Goal: Task Accomplishment & Management: Use online tool/utility

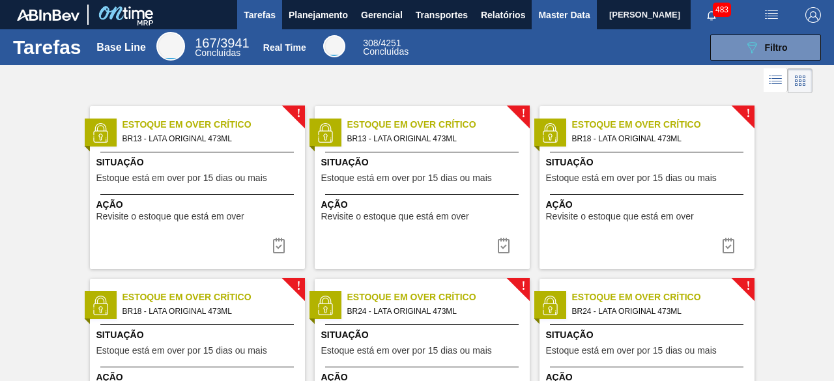
click at [554, 11] on span "Master Data" at bounding box center [563, 15] width 51 height 16
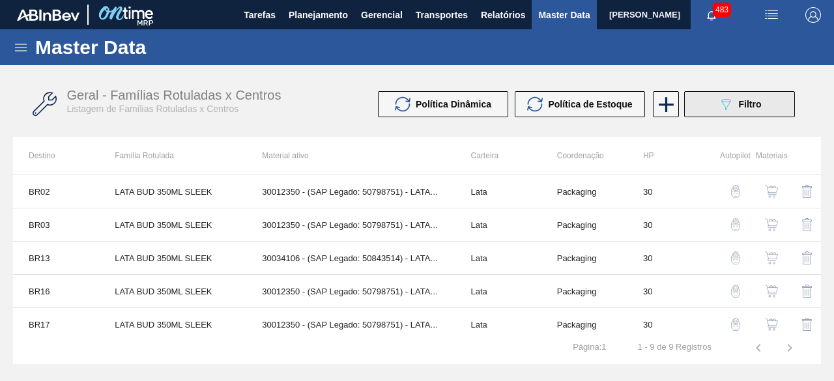
click at [726, 102] on icon at bounding box center [726, 104] width 10 height 11
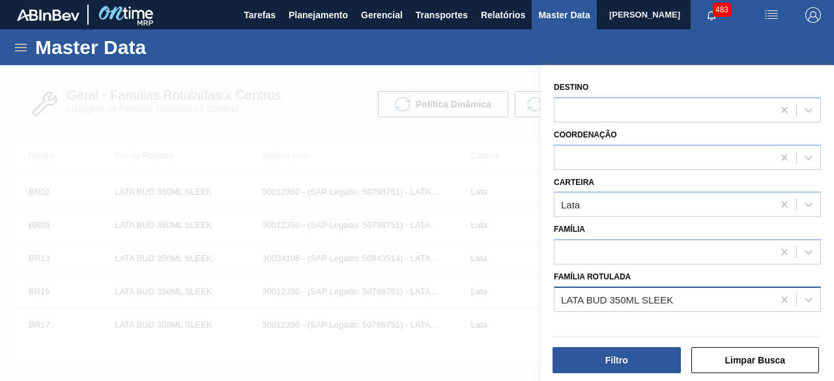
click at [692, 296] on div "LATA BUD 350ML SLEEK" at bounding box center [664, 299] width 218 height 19
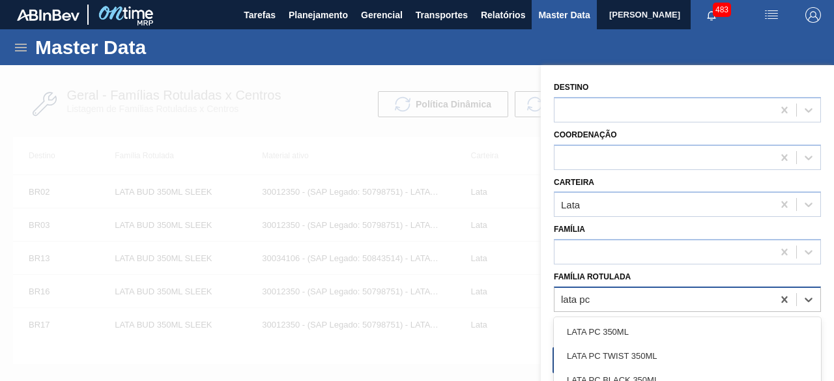
type Rotulada "lata pc"
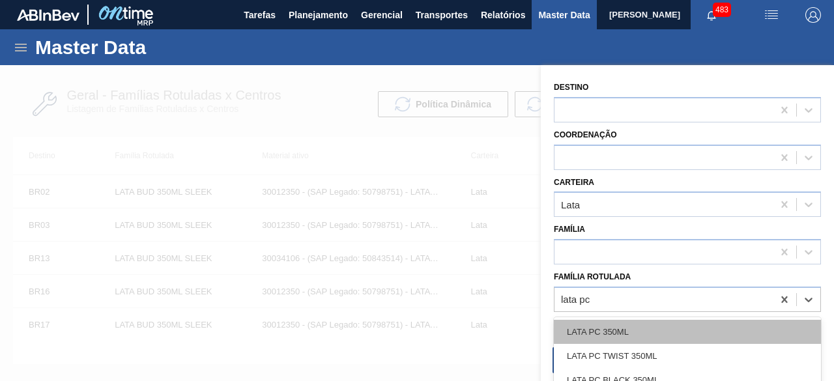
click at [690, 336] on div "LATA PC 350ML" at bounding box center [687, 332] width 267 height 24
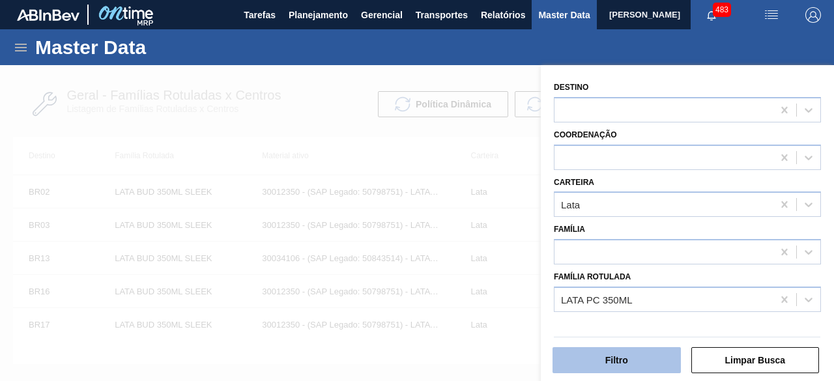
click at [668, 368] on button "Filtro" at bounding box center [617, 360] width 128 height 26
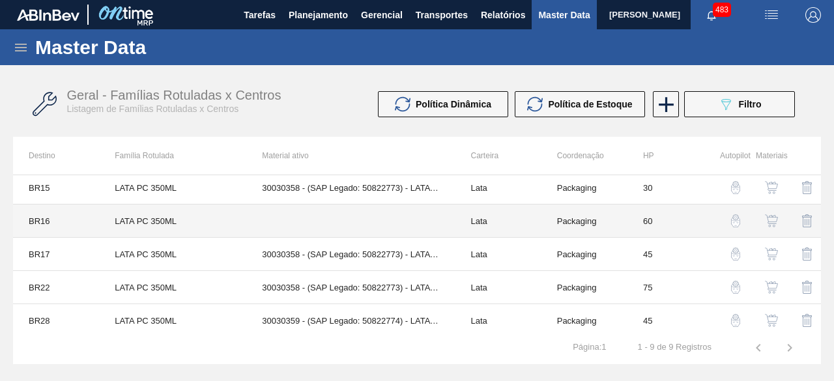
scroll to position [139, 0]
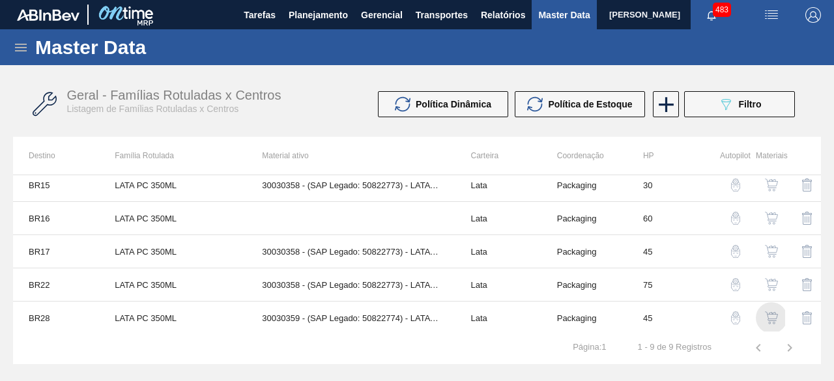
click at [769, 320] on img "button" at bounding box center [771, 318] width 13 height 13
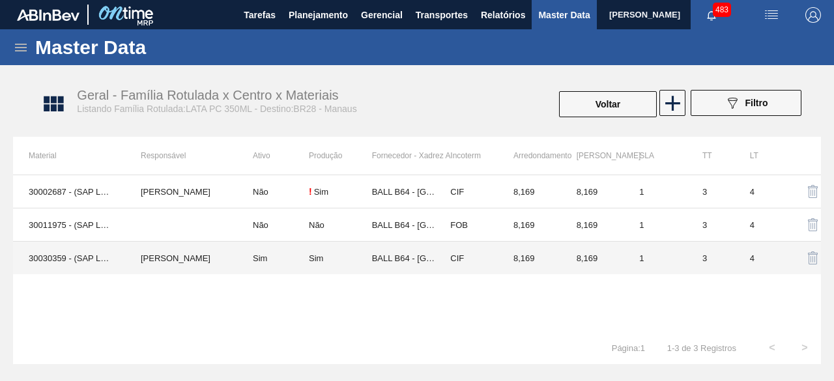
click at [203, 265] on td "Beatriz Marcelino Vasconcelo" at bounding box center [181, 258] width 112 height 33
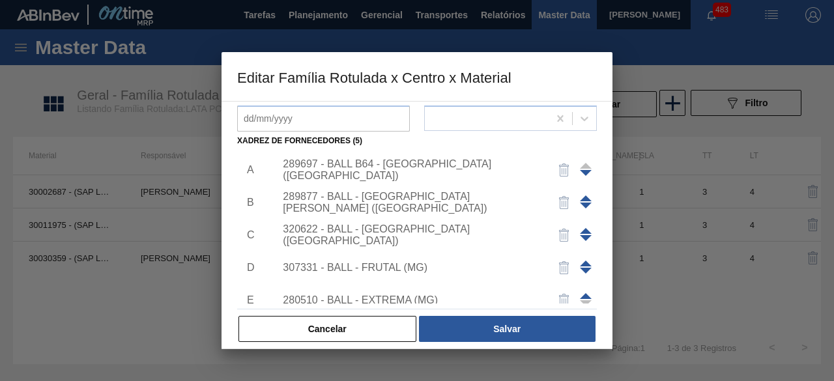
scroll to position [46, 0]
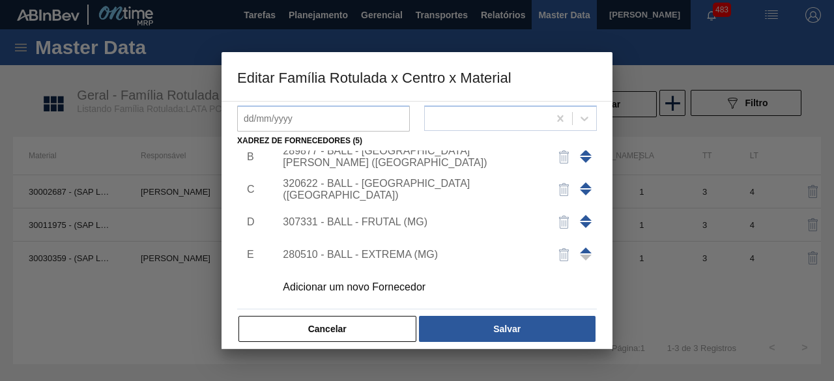
click at [348, 287] on div "Adicionar um novo Fornecedor" at bounding box center [410, 288] width 255 height 12
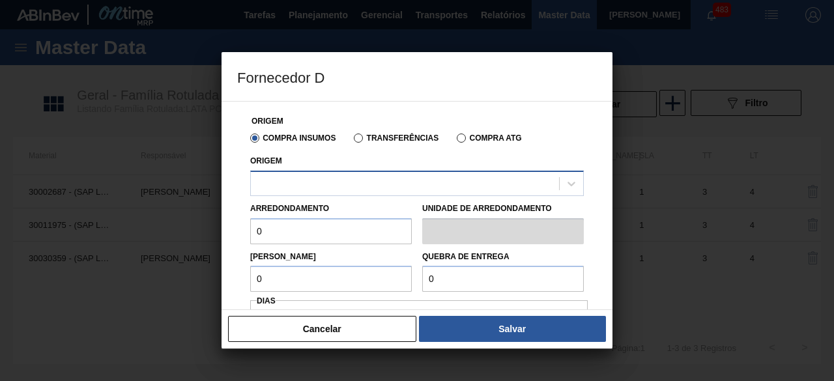
click at [358, 178] on div at bounding box center [405, 183] width 308 height 19
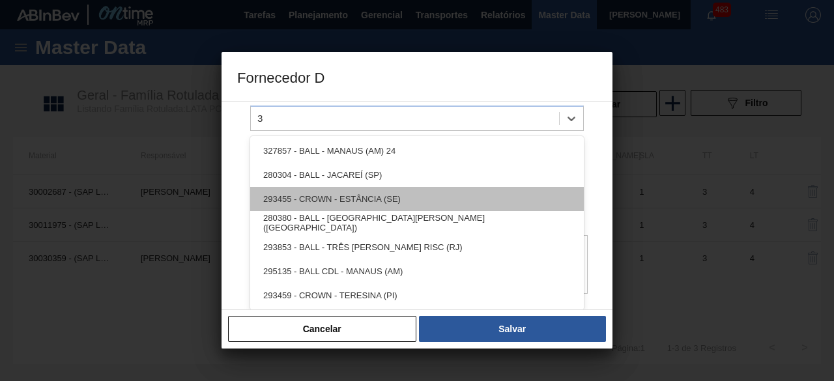
scroll to position [0, 0]
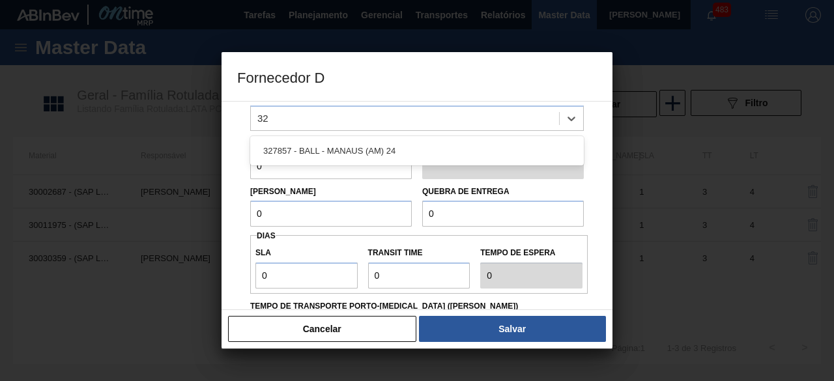
type input "3"
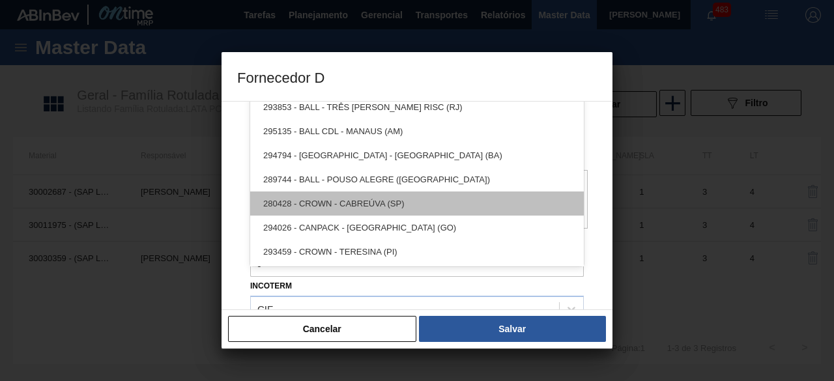
scroll to position [244, 0]
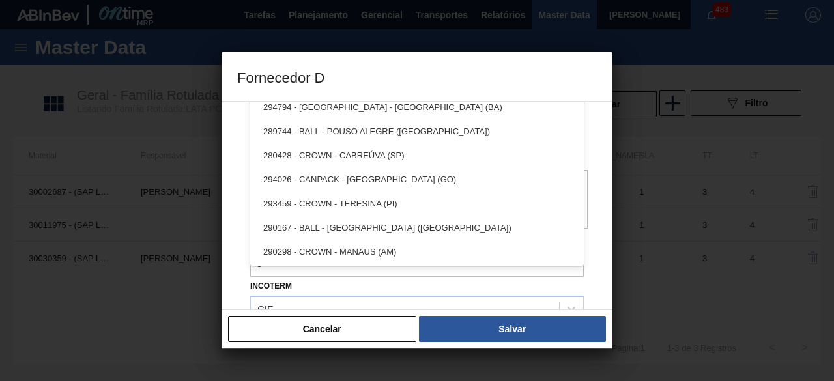
drag, startPoint x: 381, startPoint y: 337, endPoint x: 414, endPoint y: 336, distance: 33.3
click at [381, 337] on button "Cancelar" at bounding box center [322, 329] width 188 height 26
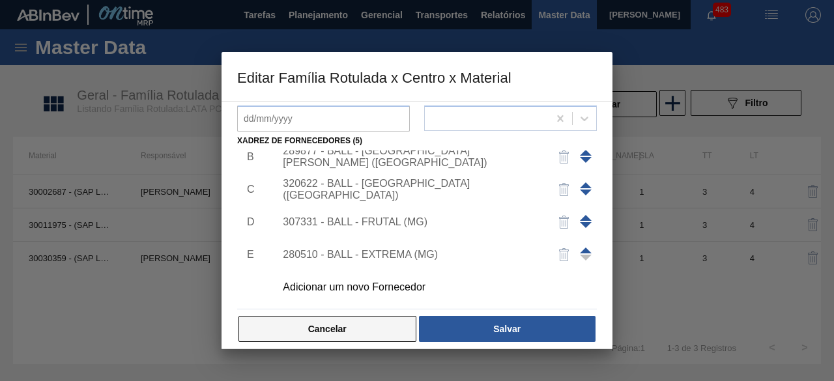
click at [356, 327] on button "Cancelar" at bounding box center [328, 329] width 178 height 26
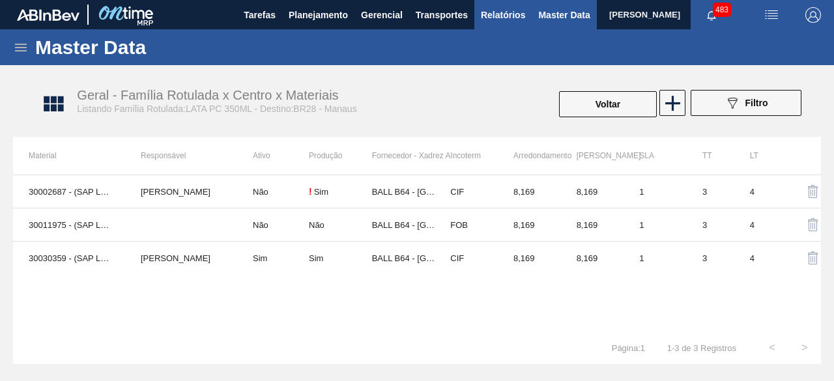
drag, startPoint x: 634, startPoint y: 111, endPoint x: 493, endPoint y: 27, distance: 164.9
click at [631, 106] on button "Voltar" at bounding box center [608, 104] width 98 height 26
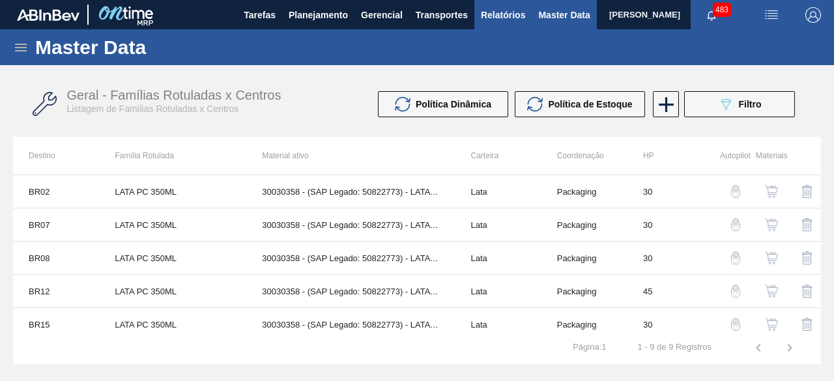
click at [500, 20] on span "Relatórios" at bounding box center [503, 15] width 44 height 16
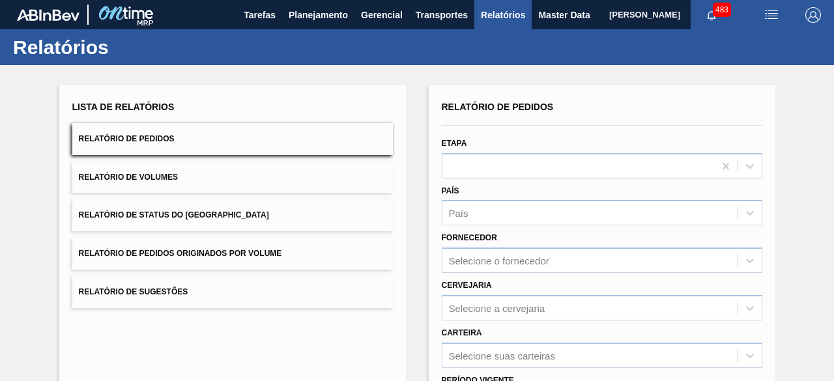
click at [128, 173] on span "Relatório de Volumes" at bounding box center [128, 177] width 99 height 9
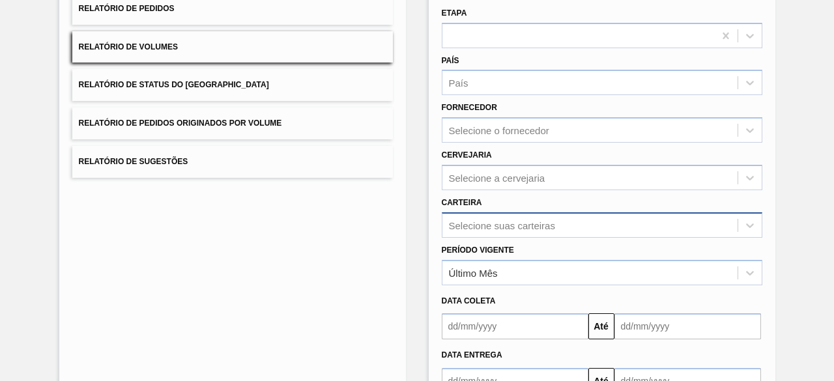
click at [486, 230] on div "Selecione suas carteiras" at bounding box center [602, 224] width 321 height 25
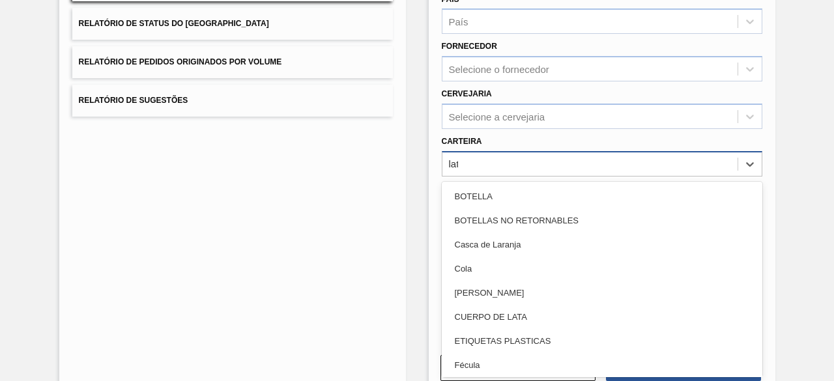
type input "lata"
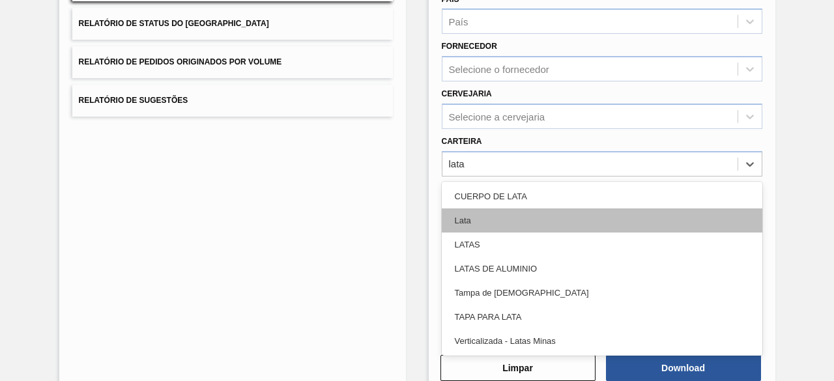
click at [489, 224] on div "Lata" at bounding box center [602, 221] width 321 height 24
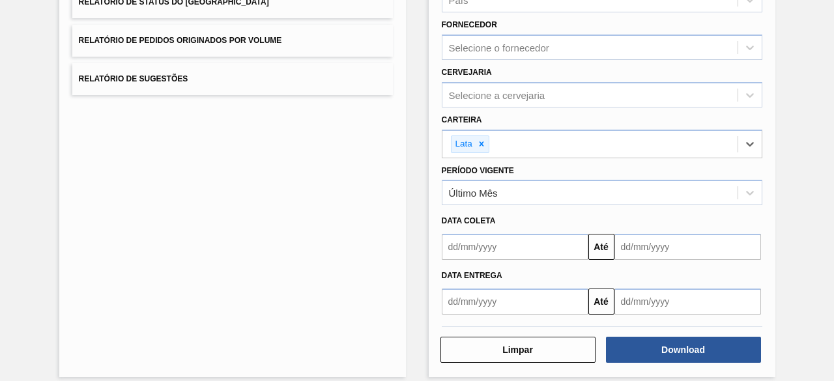
scroll to position [224, 0]
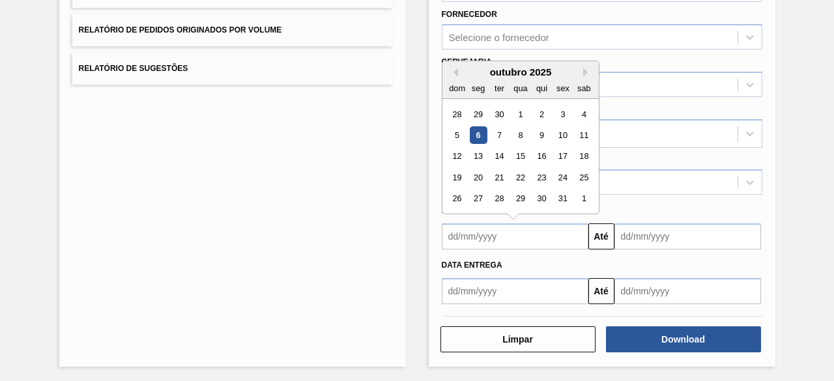
click at [489, 243] on input "text" at bounding box center [515, 237] width 147 height 26
click at [474, 134] on div "6" at bounding box center [478, 135] width 18 height 18
type input "[DATE]"
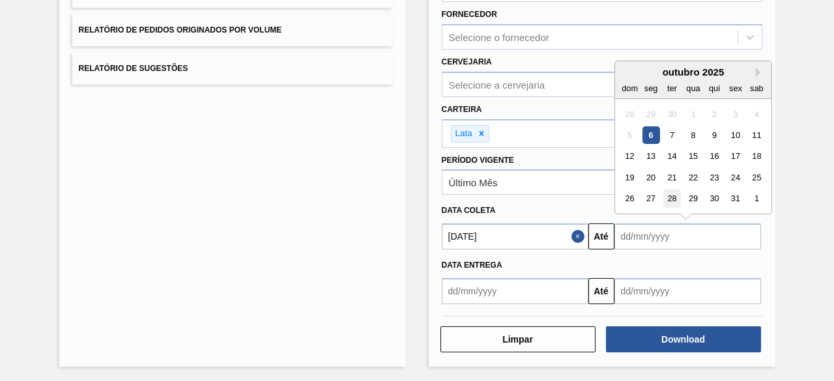
drag, startPoint x: 664, startPoint y: 239, endPoint x: 667, endPoint y: 201, distance: 37.9
click at [664, 239] on input "text" at bounding box center [688, 237] width 147 height 26
click at [712, 132] on div "9" at bounding box center [714, 135] width 18 height 18
type input "[DATE]"
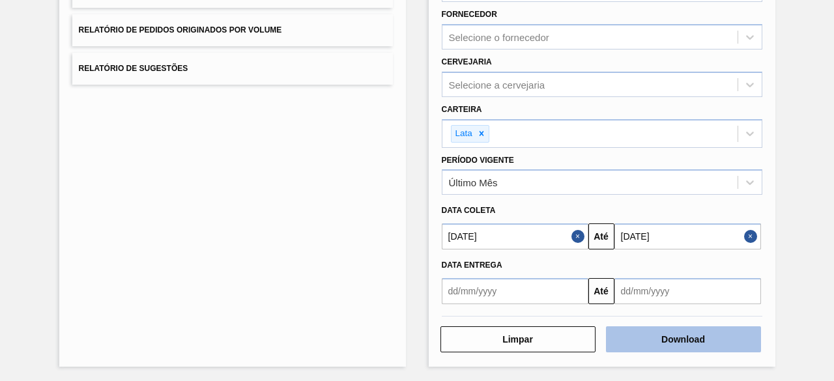
click at [714, 332] on button "Download" at bounding box center [683, 339] width 155 height 26
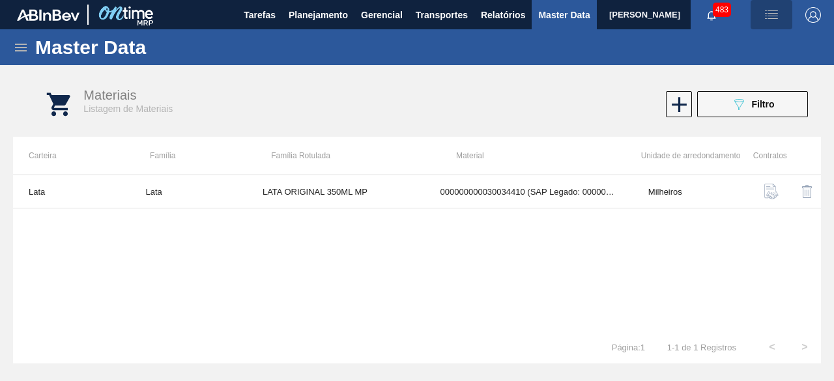
click at [762, 14] on span "button" at bounding box center [771, 15] width 31 height 16
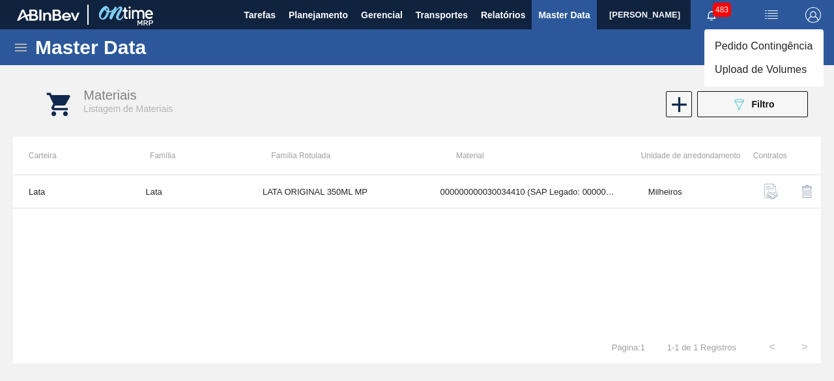
click at [742, 70] on li "Upload de Volumes" at bounding box center [763, 69] width 119 height 23
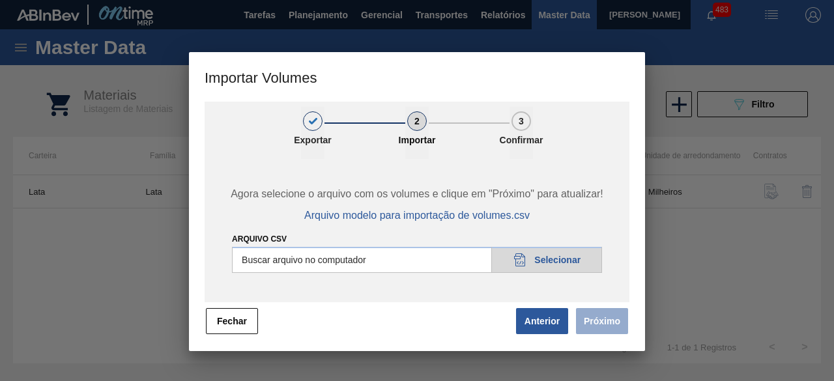
click at [579, 264] on input "Arquivo csv" at bounding box center [417, 260] width 370 height 26
type input "C:\fakepath\Subida Ball D0 + D3 06.10.csv"
click at [593, 319] on button "Próximo" at bounding box center [602, 321] width 52 height 26
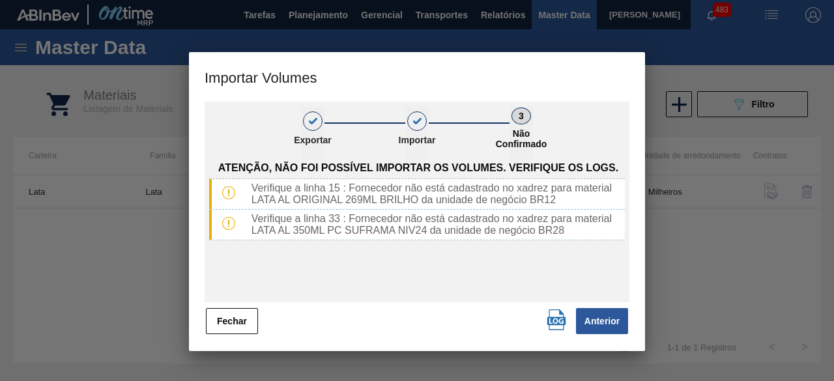
click at [558, 319] on img "button" at bounding box center [556, 320] width 21 height 21
drag, startPoint x: 231, startPoint y: 326, endPoint x: 633, endPoint y: 65, distance: 479.0
click at [235, 321] on button "Fechar" at bounding box center [232, 321] width 52 height 26
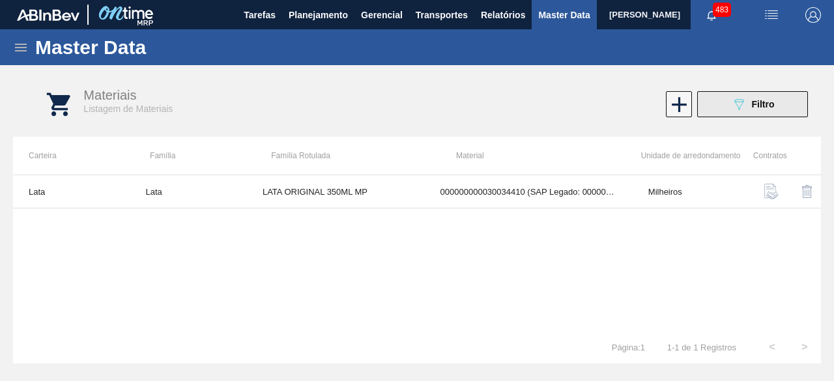
click at [740, 103] on icon "089F7B8B-B2A5-4AFE-B5C0-19BA573D28AC" at bounding box center [739, 104] width 16 height 16
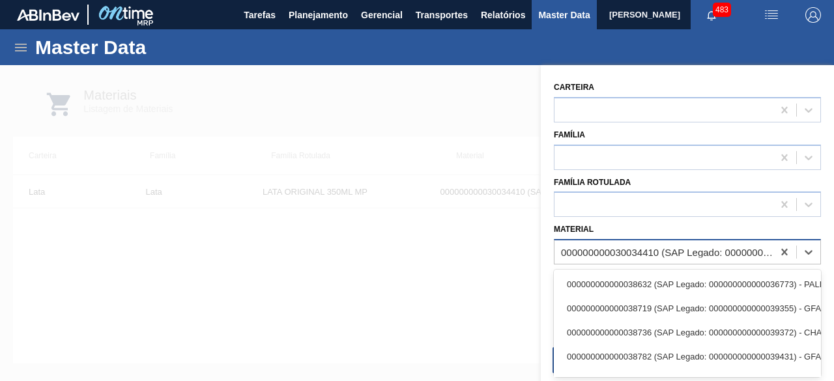
click at [631, 244] on div "000000000030034410 (SAP Legado: 000000000050850974) - LATA AL ORIG 350ML BRILHO…" at bounding box center [664, 252] width 218 height 19
paste input "30030359"
type input "30030359"
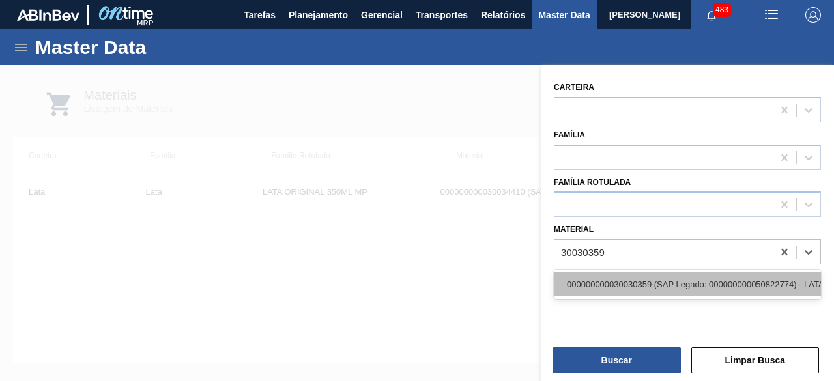
click at [618, 283] on div "000000000030030359 (SAP Legado: 000000000050822774) - LATA AL 350ML PC SUFRAMA …" at bounding box center [687, 284] width 267 height 24
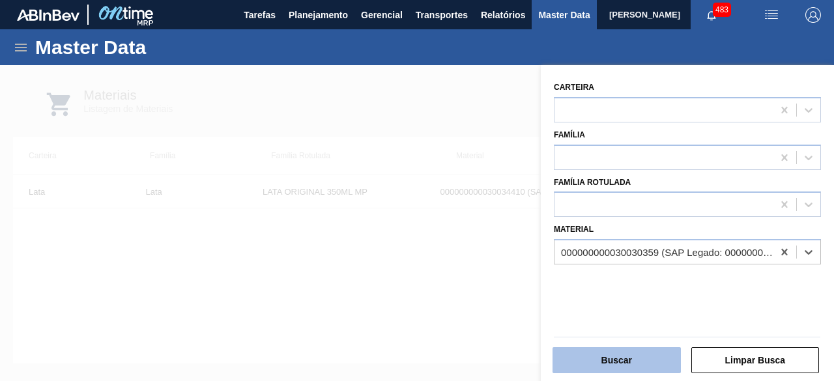
click at [626, 358] on button "Buscar" at bounding box center [617, 360] width 128 height 26
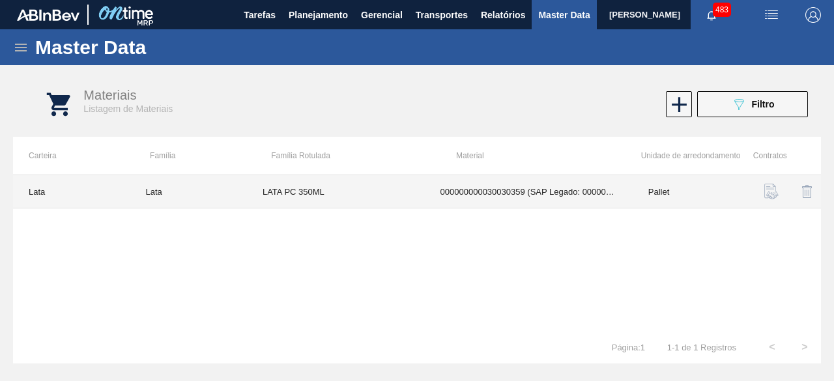
click at [338, 196] on td "LATA PC 350ML" at bounding box center [336, 191] width 178 height 33
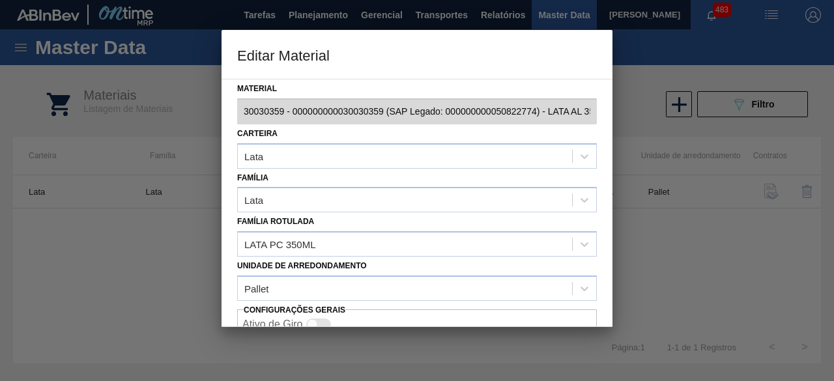
scroll to position [55, 0]
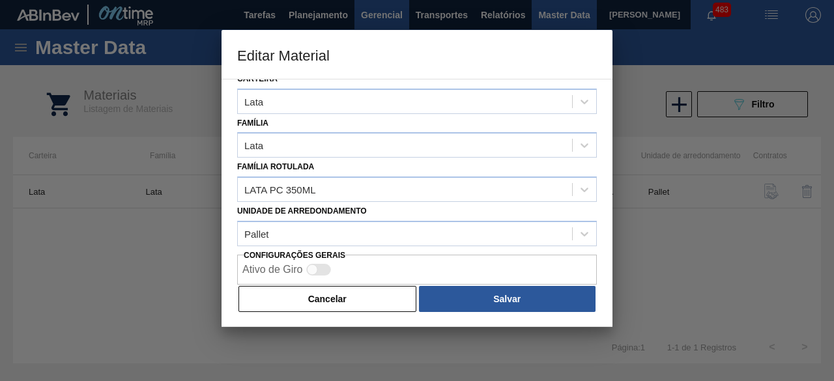
drag, startPoint x: 365, startPoint y: 297, endPoint x: 382, endPoint y: 2, distance: 295.0
click at [365, 295] on button "Cancelar" at bounding box center [328, 299] width 178 height 26
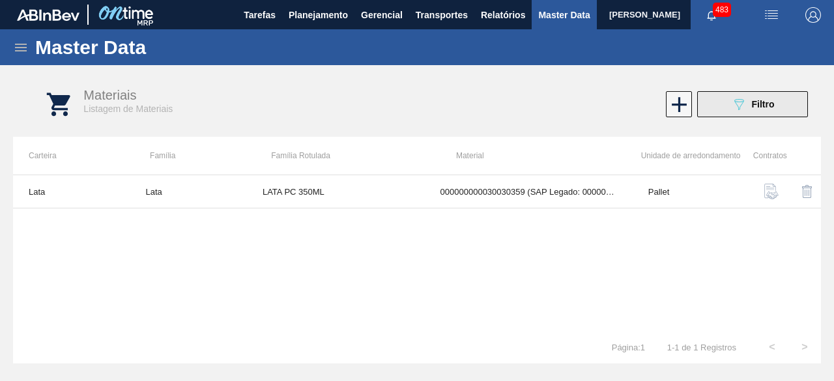
drag, startPoint x: 734, startPoint y: 105, endPoint x: 740, endPoint y: 96, distance: 10.5
click at [737, 102] on icon "089F7B8B-B2A5-4AFE-B5C0-19BA573D28AC" at bounding box center [739, 104] width 16 height 16
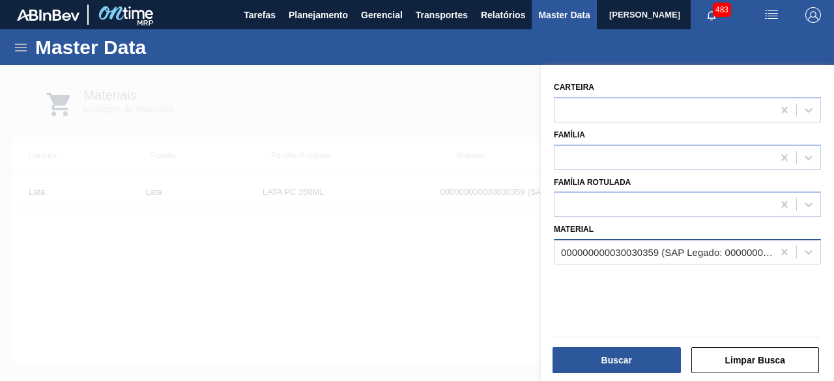
click at [680, 253] on div "000000000030030359 (SAP Legado: 000000000050822774) - LATA AL 350ML PC SUFRAMA …" at bounding box center [667, 252] width 213 height 11
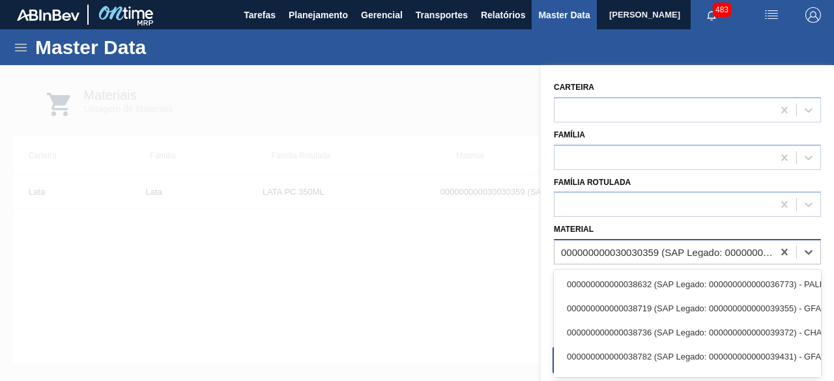
paste input "30034234"
type input "30034234"
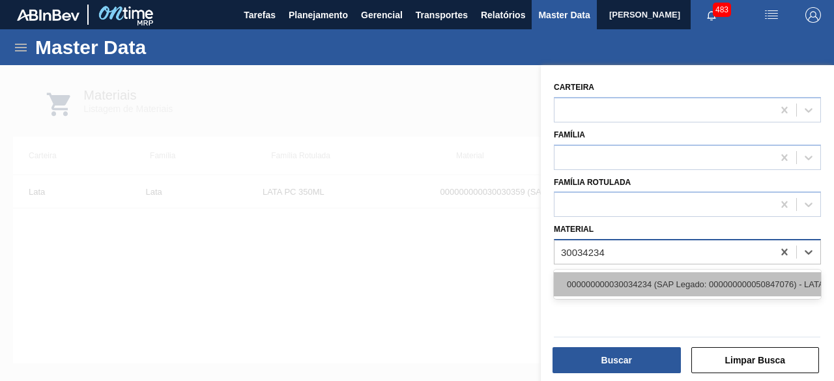
click at [671, 282] on div "000000000030034234 (SAP Legado: 000000000050847076) - LATA AL ORIGINAL 269ML BR…" at bounding box center [687, 284] width 267 height 24
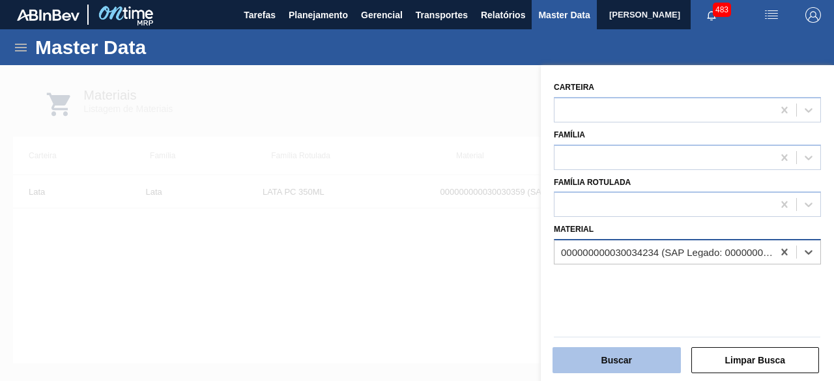
drag, startPoint x: 645, startPoint y: 363, endPoint x: 650, endPoint y: 353, distance: 11.1
click at [650, 353] on button "Buscar" at bounding box center [617, 360] width 128 height 26
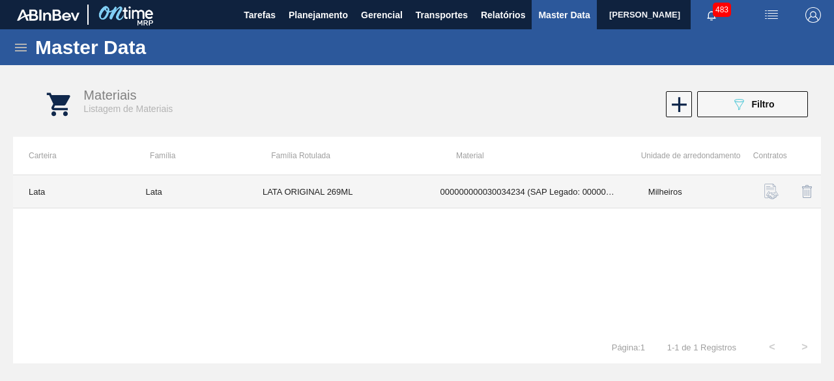
click at [352, 197] on td "LATA ORIGINAL 269ML" at bounding box center [336, 191] width 178 height 33
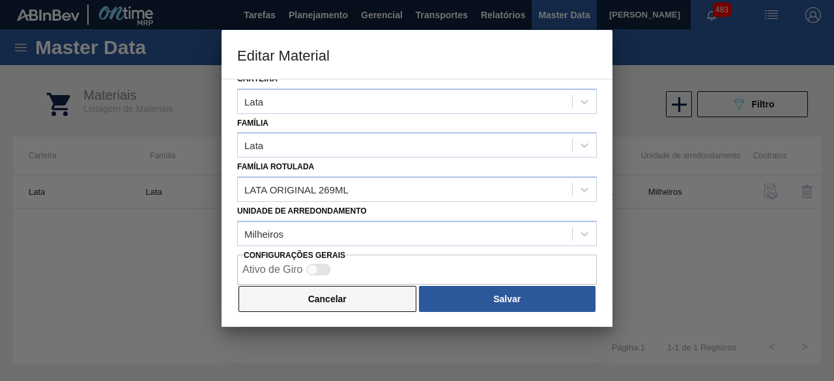
click at [331, 295] on button "Cancelar" at bounding box center [328, 299] width 178 height 26
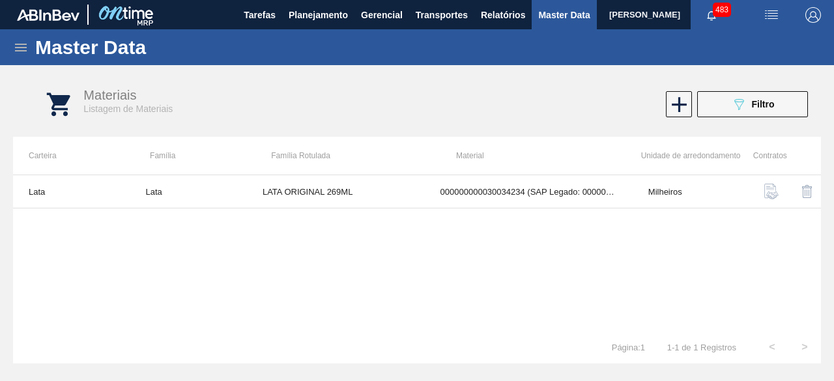
click at [774, 2] on button "button" at bounding box center [772, 14] width 42 height 29
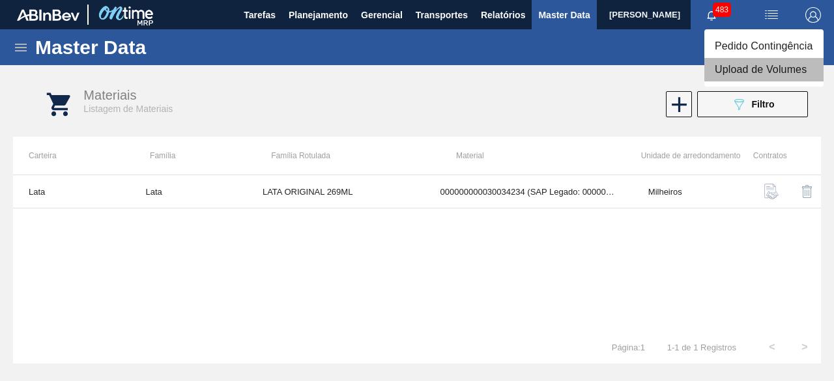
click at [746, 78] on li "Upload de Volumes" at bounding box center [763, 69] width 119 height 23
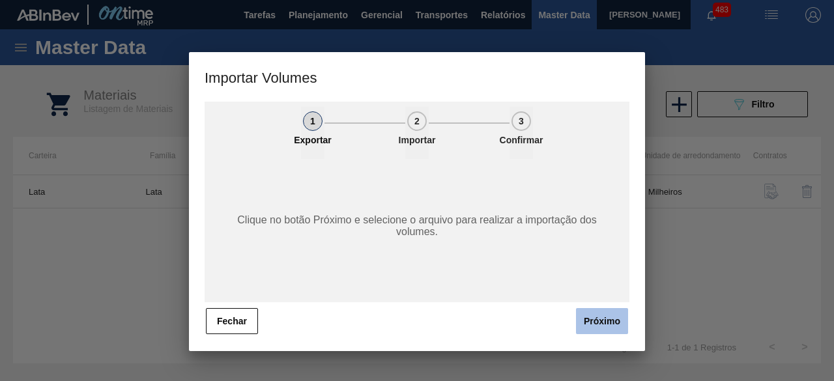
click at [622, 321] on button "Próximo" at bounding box center [602, 321] width 52 height 26
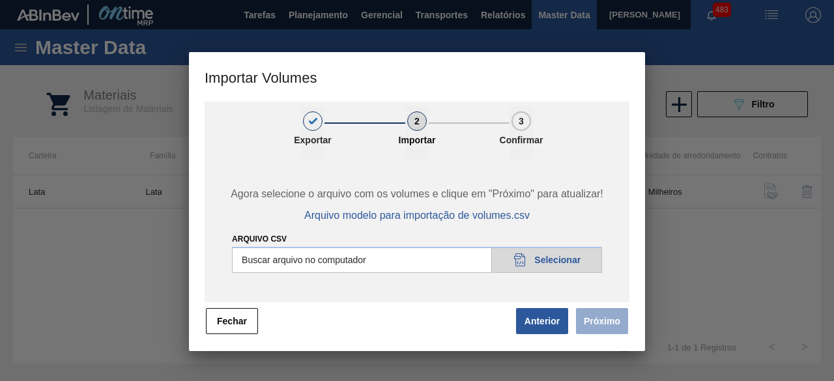
click at [554, 271] on input "Arquivo csv" at bounding box center [417, 260] width 370 height 26
type input "C:\fakepath\Subida Ball D0 + D3 06.10.csv"
click at [594, 323] on button "Próximo" at bounding box center [602, 321] width 52 height 26
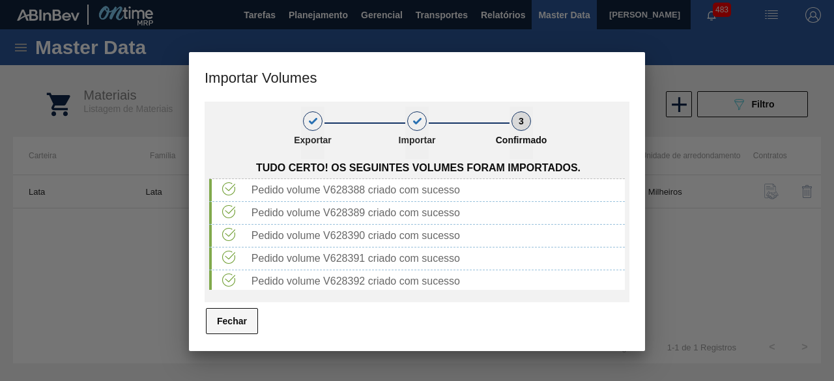
click at [236, 329] on button "Fechar" at bounding box center [232, 321] width 52 height 26
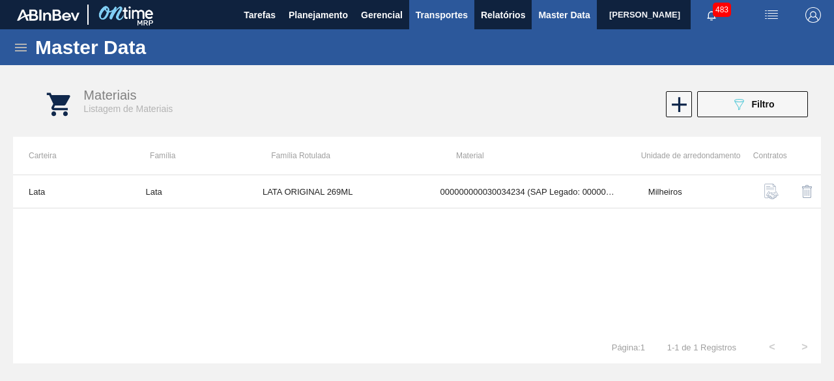
click at [424, 14] on span "Transportes" at bounding box center [442, 15] width 52 height 16
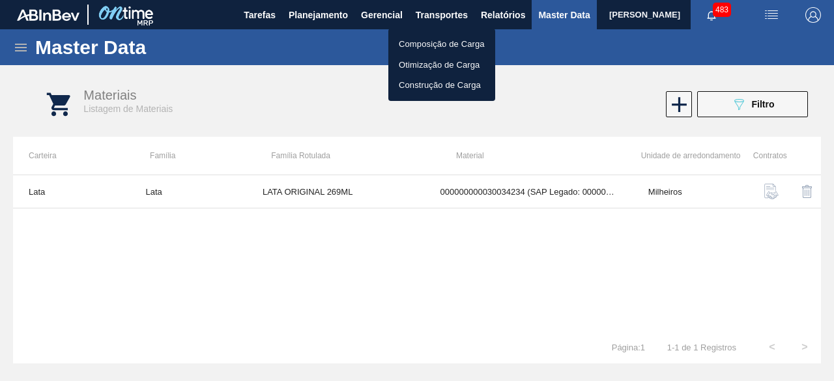
click at [423, 60] on li "Otimização de Carga" at bounding box center [441, 65] width 107 height 21
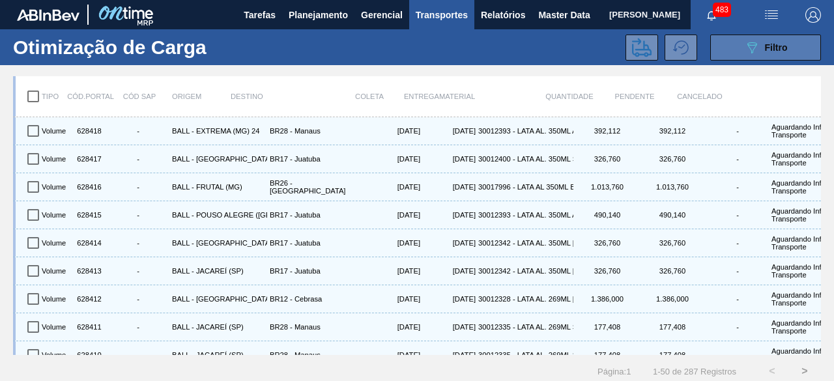
click at [785, 53] on div "089F7B8B-B2A5-4AFE-B5C0-19BA573D28AC Filtro" at bounding box center [766, 48] width 44 height 16
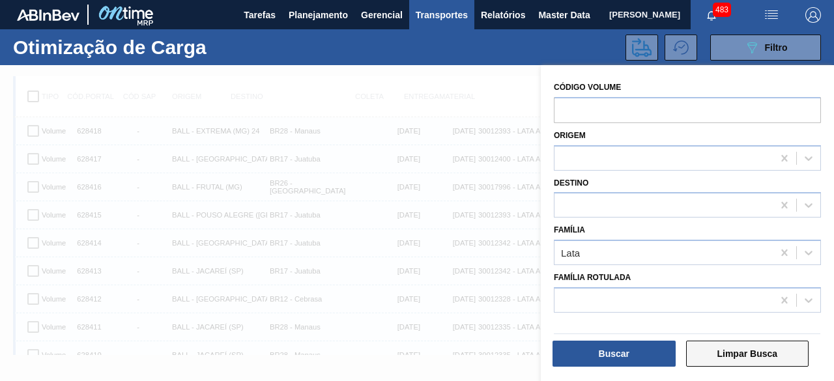
click at [738, 353] on button "Limpar Busca" at bounding box center [747, 354] width 123 height 26
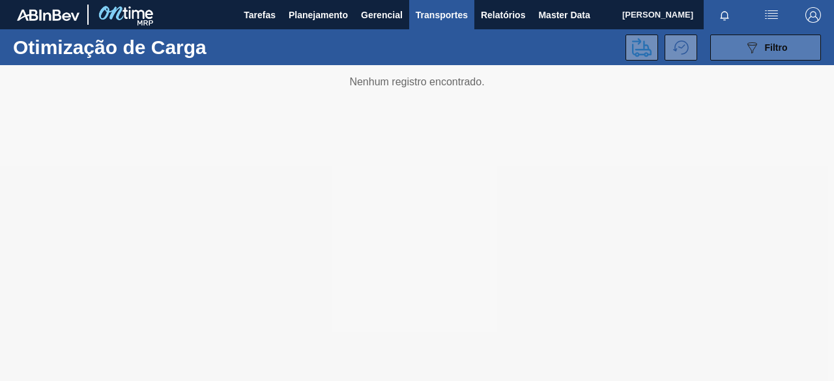
drag, startPoint x: 0, startPoint y: 0, endPoint x: 756, endPoint y: 51, distance: 757.7
click at [756, 51] on icon "089F7B8B-B2A5-4AFE-B5C0-19BA573D28AC" at bounding box center [752, 48] width 16 height 16
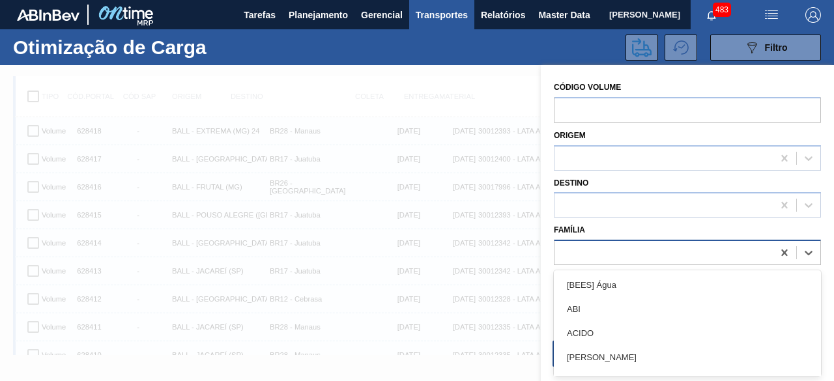
click at [611, 257] on div at bounding box center [664, 253] width 218 height 19
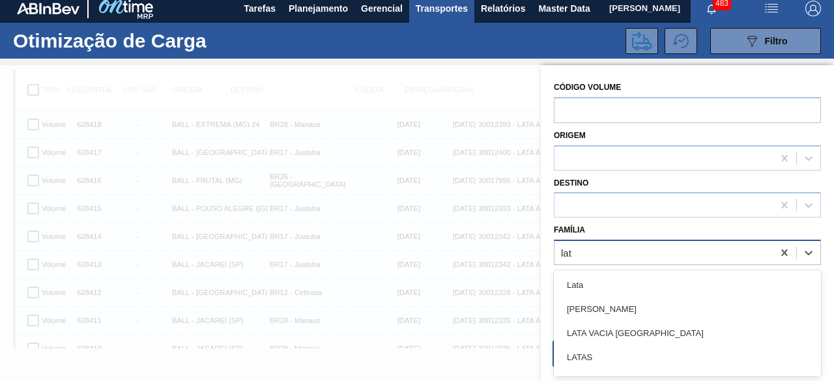
type input "lata"
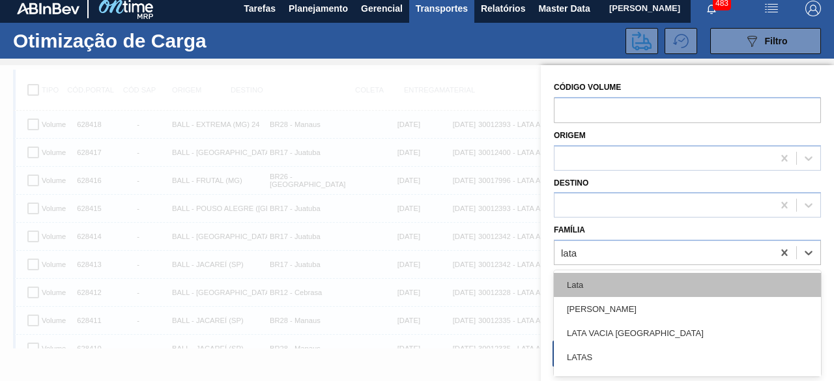
click at [599, 281] on div "Lata" at bounding box center [687, 285] width 267 height 24
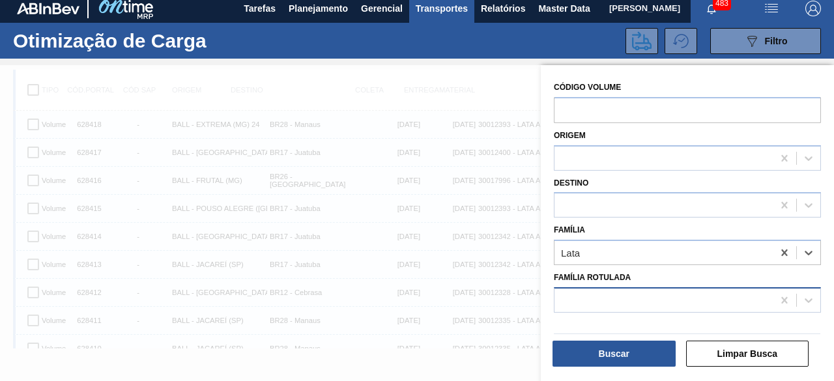
scroll to position [130, 0]
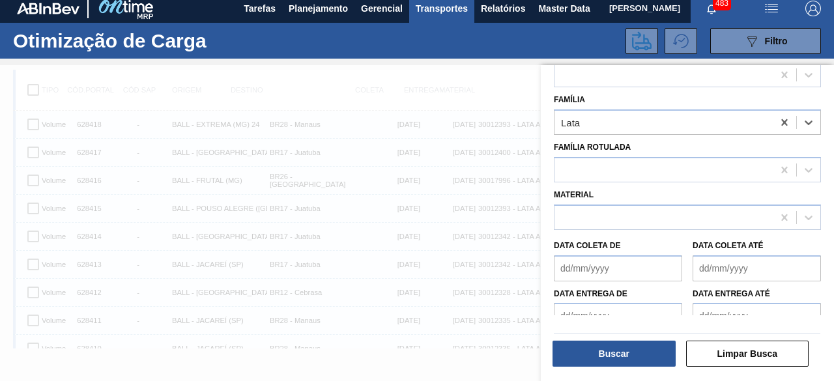
click at [613, 270] on de "Data coleta de" at bounding box center [618, 268] width 128 height 26
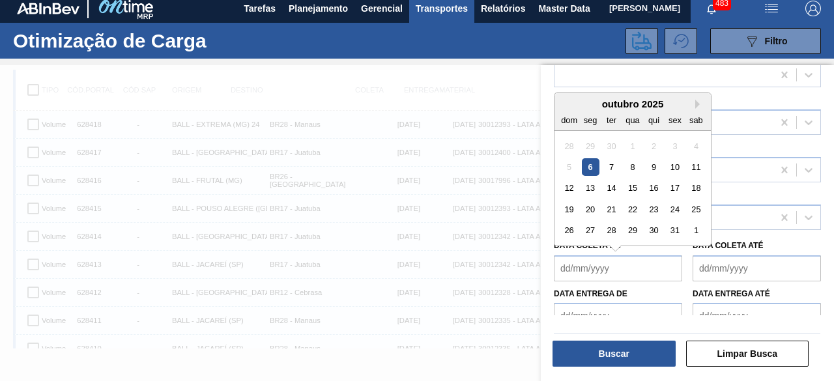
click at [589, 166] on div "6" at bounding box center [591, 167] width 18 height 18
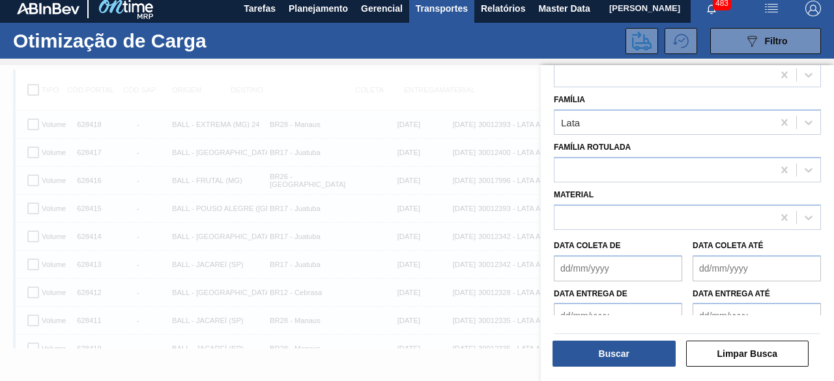
type de "[DATE]"
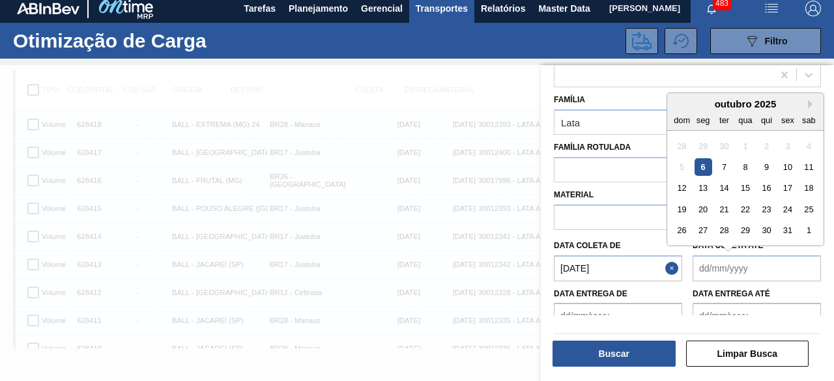
click at [736, 270] on até "Data coleta até" at bounding box center [757, 268] width 128 height 26
click at [769, 165] on div "9" at bounding box center [767, 167] width 18 height 18
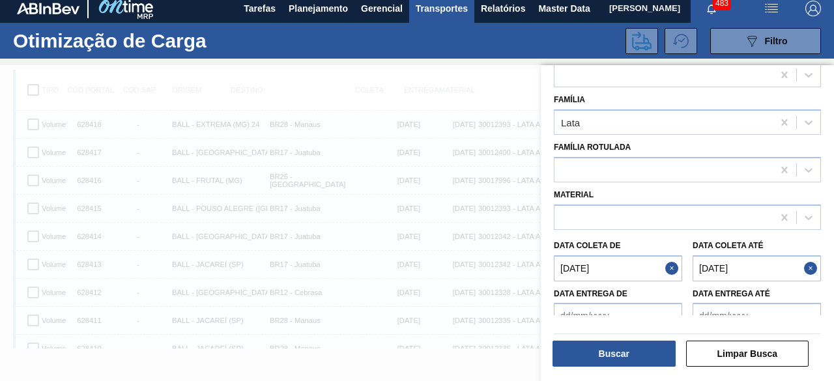
type até "[DATE]"
click at [628, 353] on button "Buscar" at bounding box center [614, 354] width 123 height 26
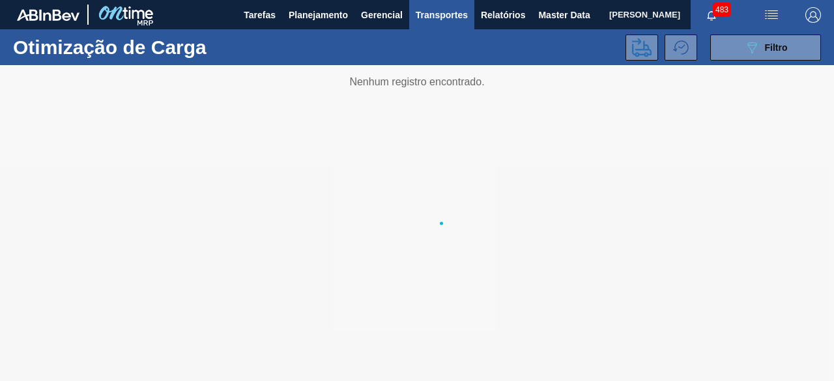
scroll to position [0, 0]
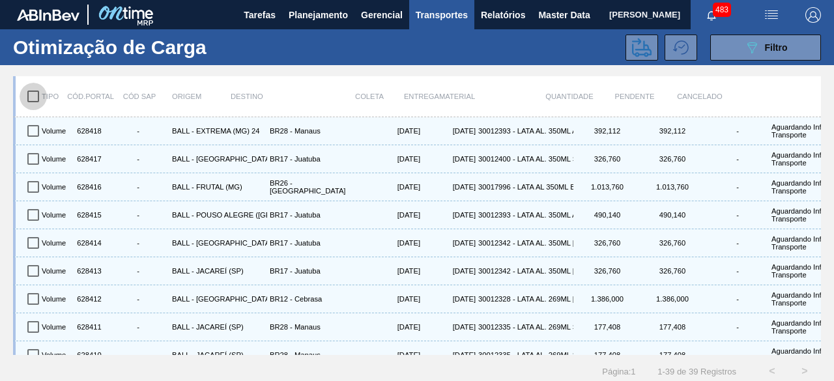
click at [31, 91] on input "checkbox" at bounding box center [33, 96] width 27 height 27
checkbox input "true"
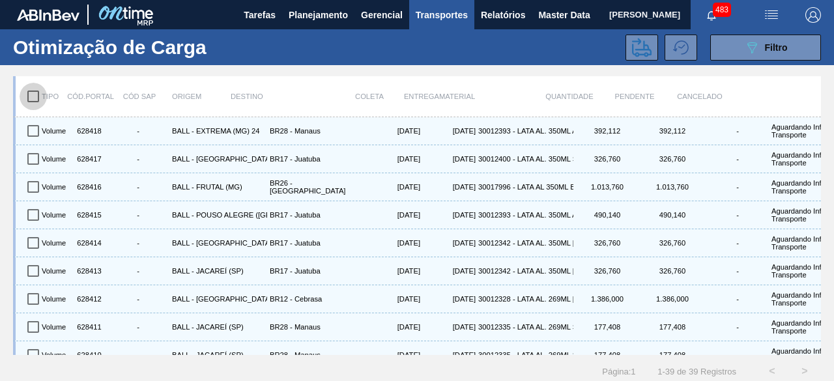
checkbox input "true"
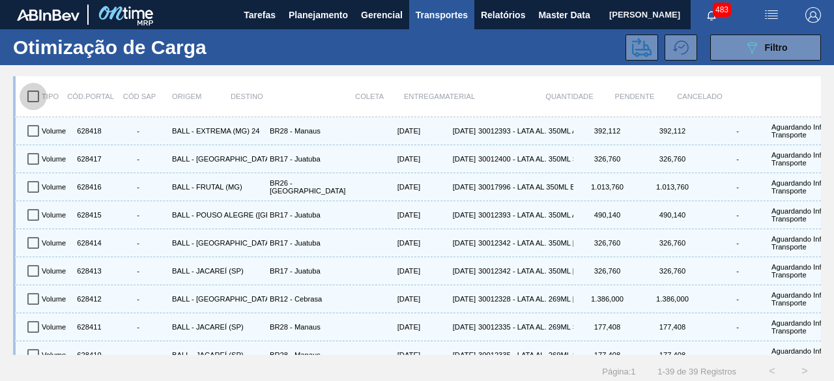
checkbox input "true"
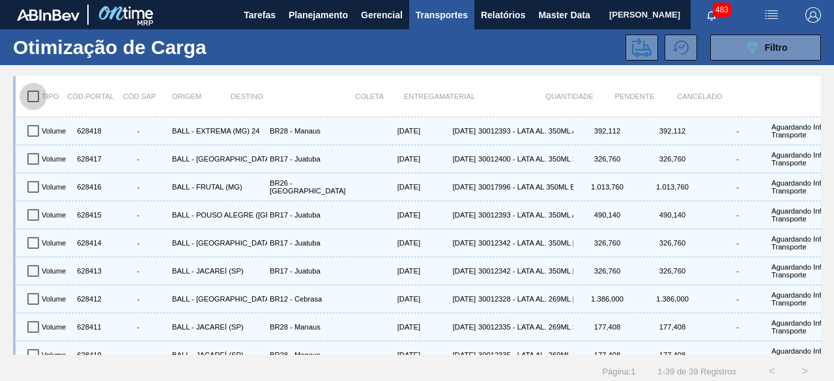
checkbox input "true"
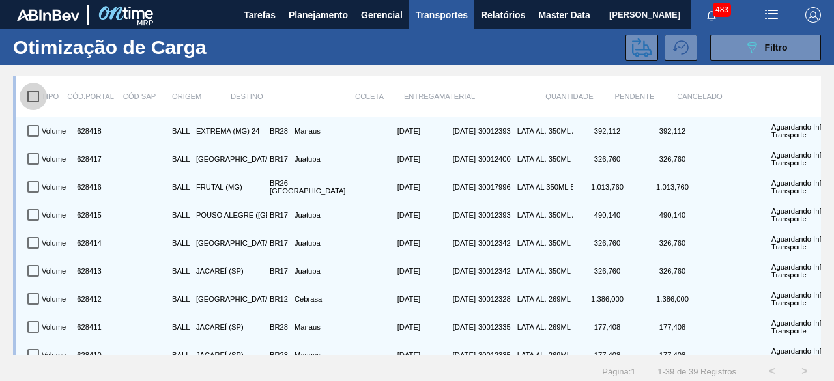
checkbox input "true"
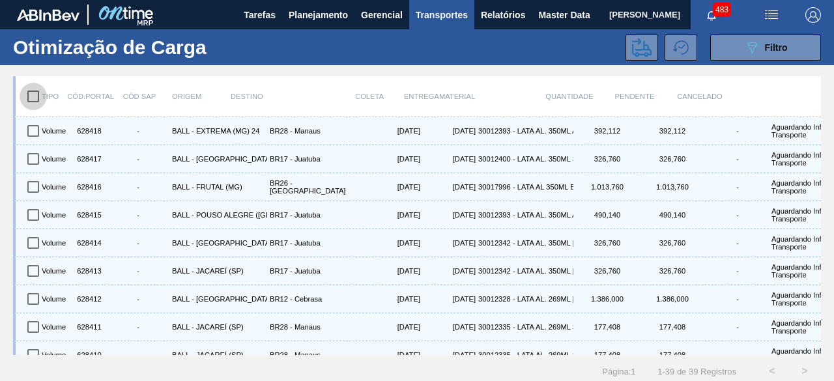
checkbox input "true"
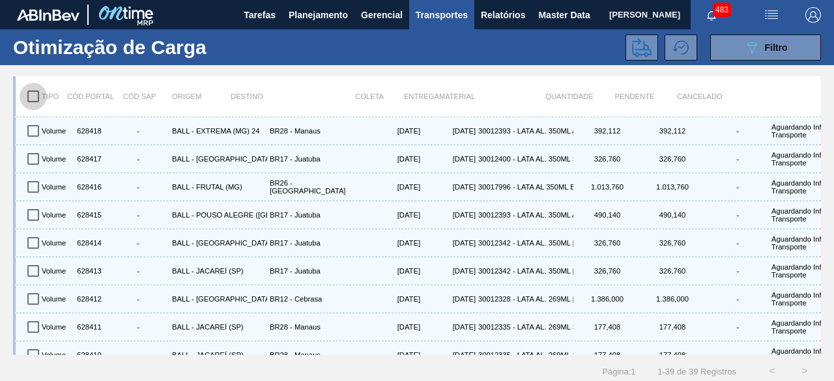
checkbox input "true"
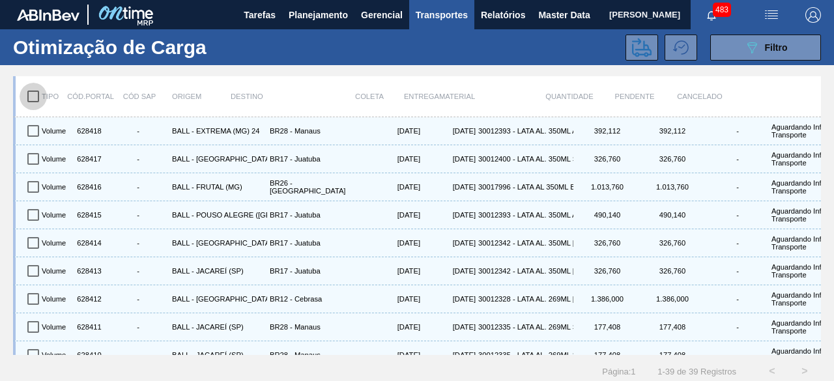
checkbox input "true"
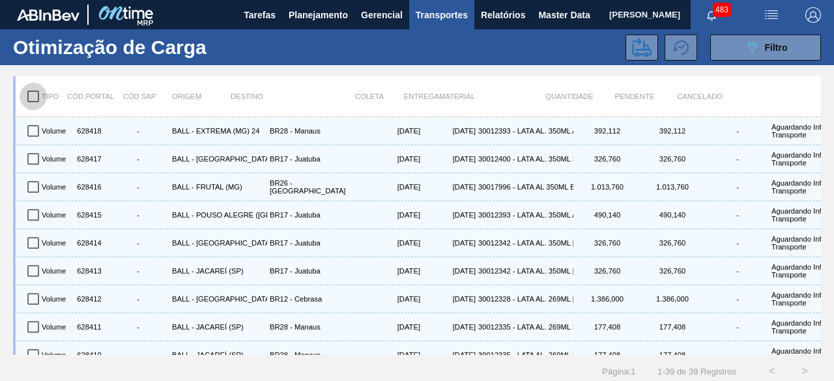
checkbox input "true"
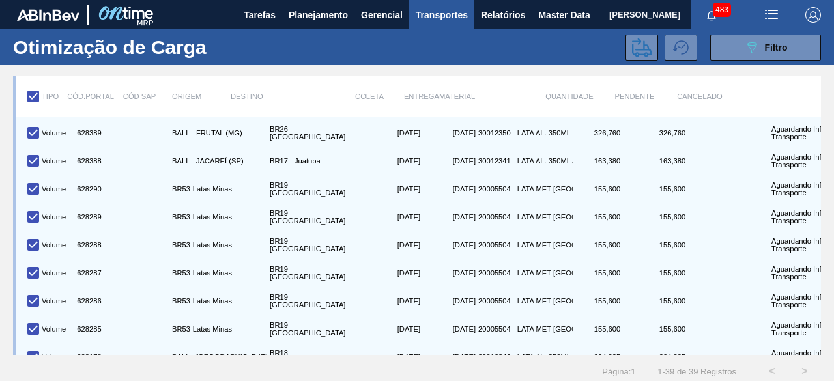
scroll to position [790, 0]
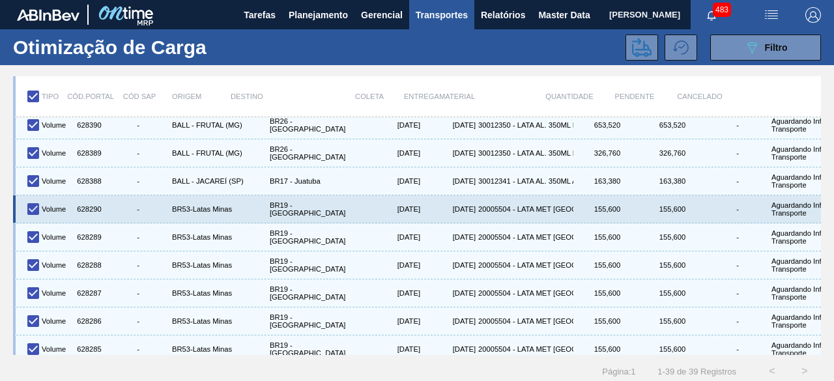
click at [34, 199] on input "checkbox" at bounding box center [33, 209] width 27 height 27
checkbox input "false"
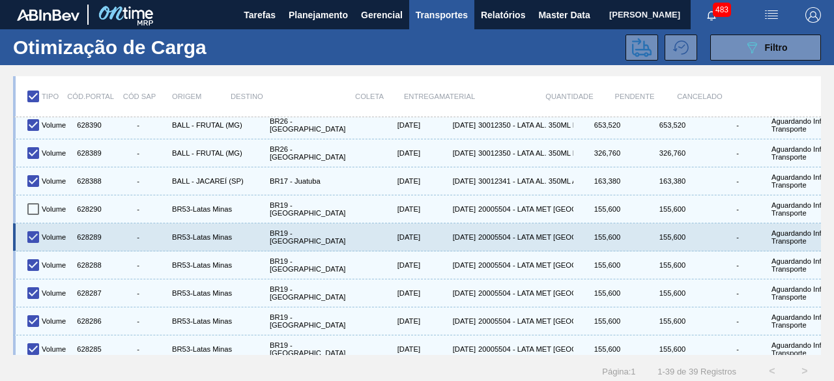
click at [33, 225] on input "checkbox" at bounding box center [33, 237] width 27 height 27
checkbox input "false"
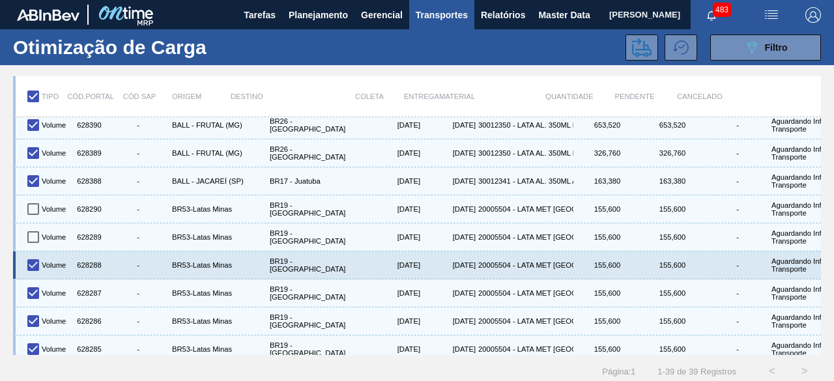
click at [31, 252] on input "checkbox" at bounding box center [33, 265] width 27 height 27
checkbox input "false"
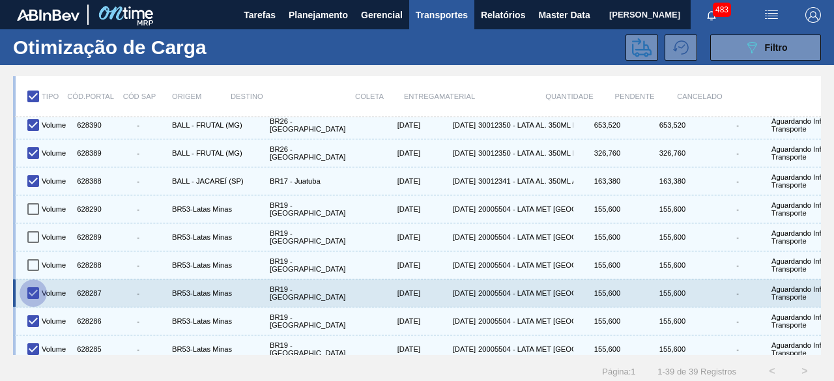
click at [31, 280] on input "checkbox" at bounding box center [33, 293] width 27 height 27
checkbox input "false"
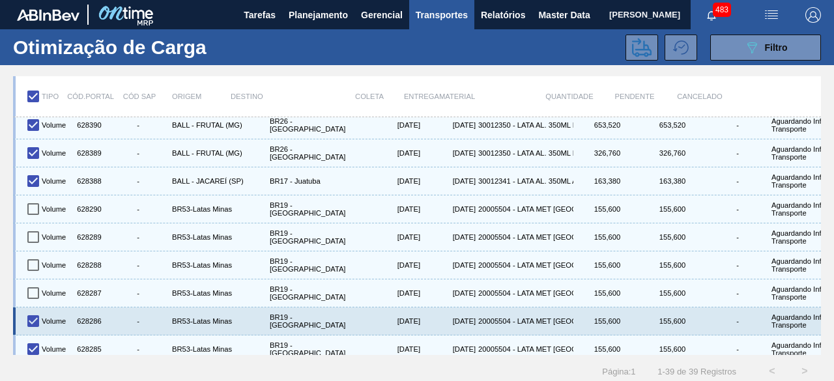
click at [31, 310] on input "checkbox" at bounding box center [33, 321] width 27 height 27
checkbox input "false"
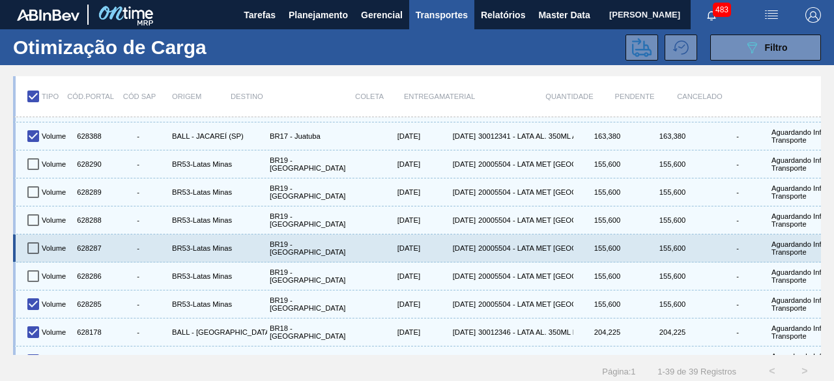
scroll to position [856, 0]
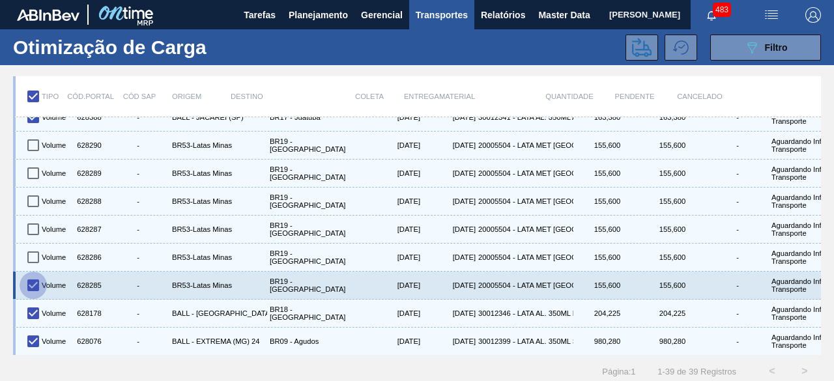
click at [32, 276] on input "checkbox" at bounding box center [33, 285] width 27 height 27
checkbox input "false"
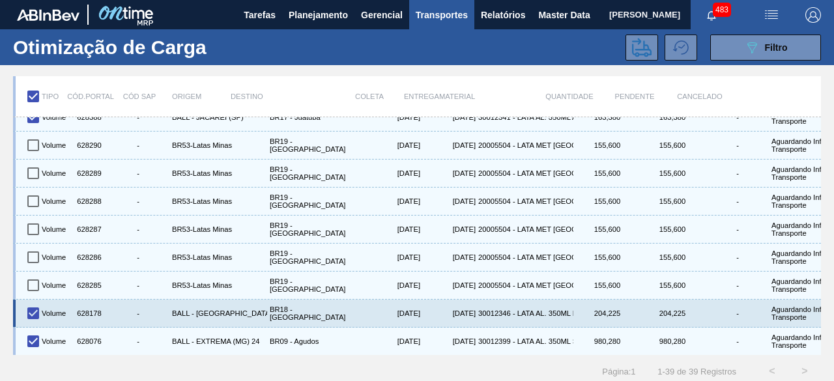
click at [29, 300] on input "checkbox" at bounding box center [33, 313] width 27 height 27
checkbox input "false"
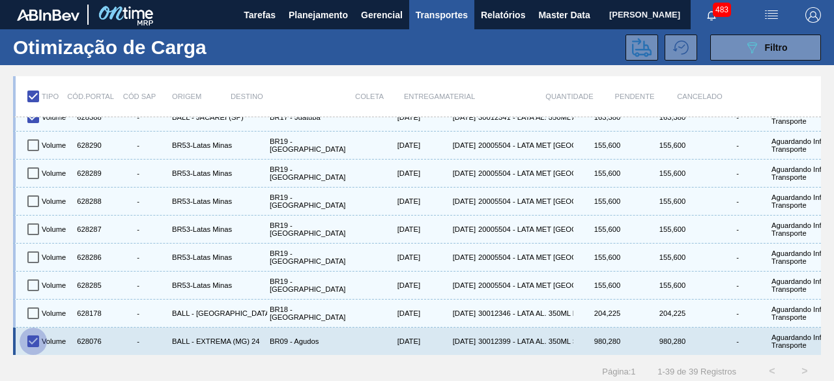
click at [29, 328] on input "checkbox" at bounding box center [33, 341] width 27 height 27
checkbox input "false"
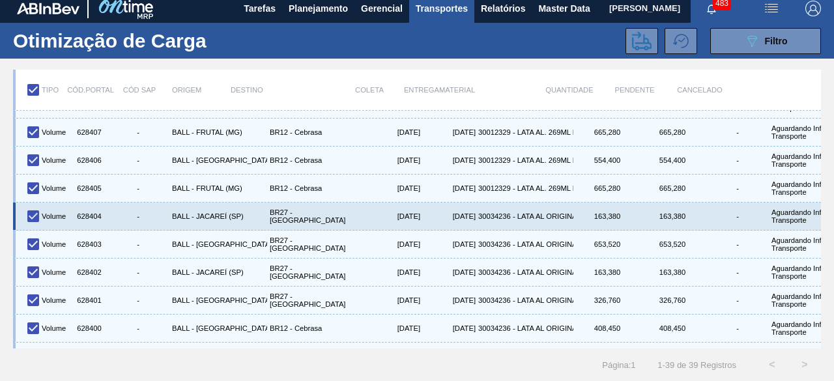
scroll to position [269, 0]
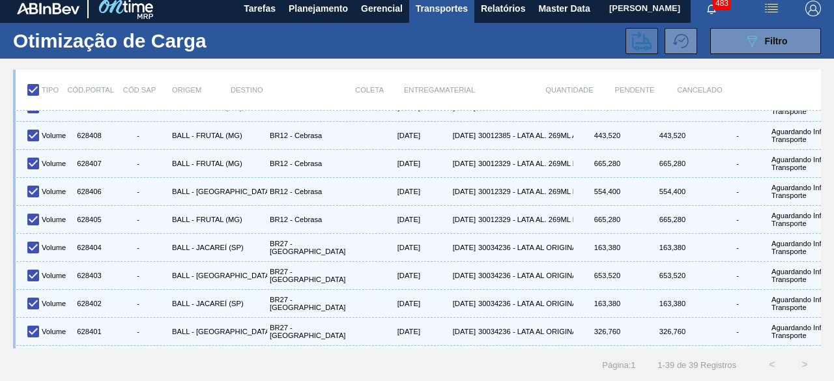
click at [632, 31] on icon at bounding box center [642, 40] width 20 height 19
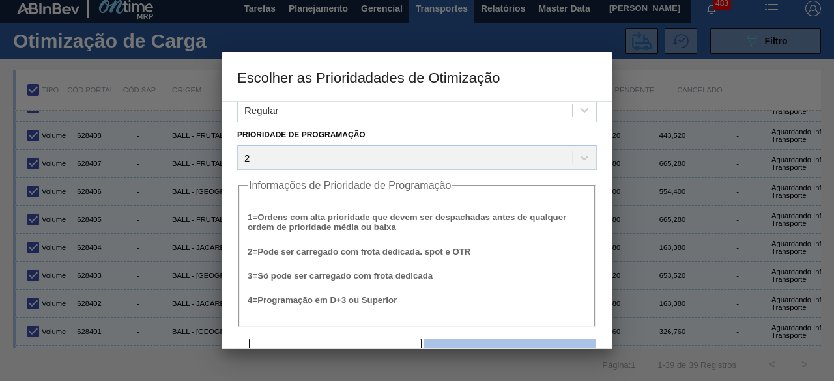
scroll to position [50, 0]
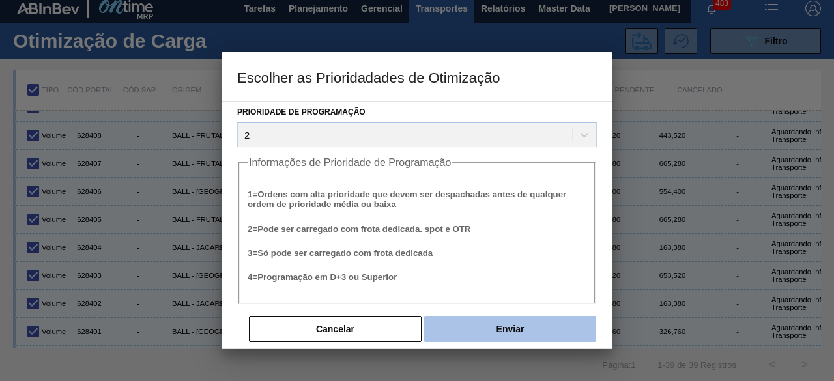
click at [508, 333] on button "Enviar" at bounding box center [510, 329] width 172 height 26
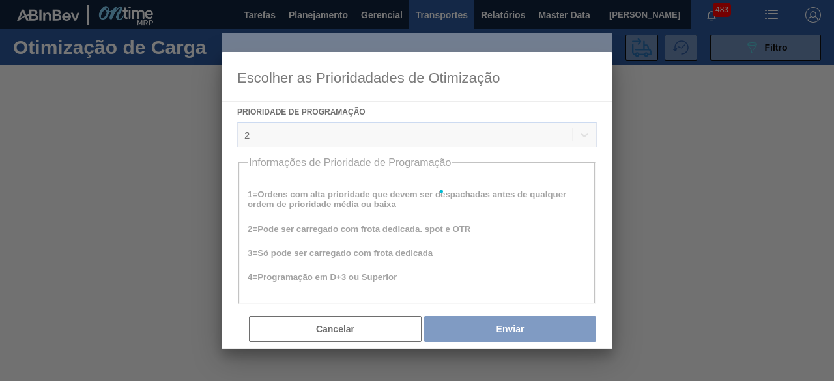
scroll to position [0, 0]
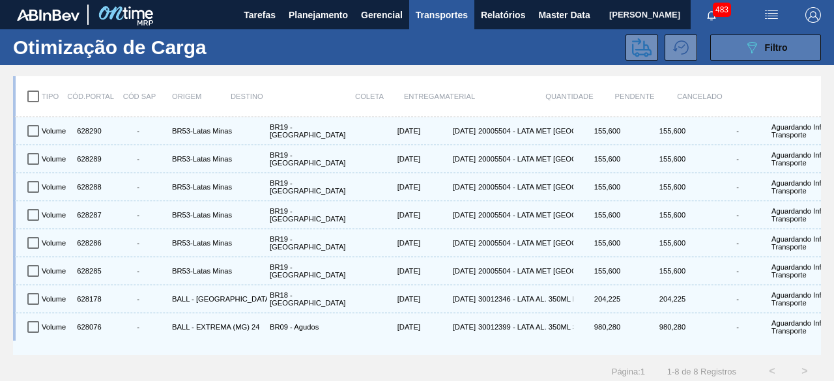
click at [738, 51] on button "089F7B8B-B2A5-4AFE-B5C0-19BA573D28AC Filtro" at bounding box center [765, 48] width 111 height 26
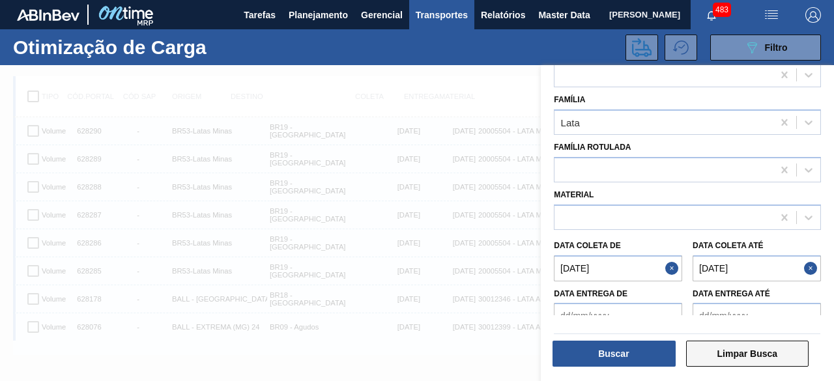
click at [742, 357] on button "Limpar Busca" at bounding box center [747, 354] width 123 height 26
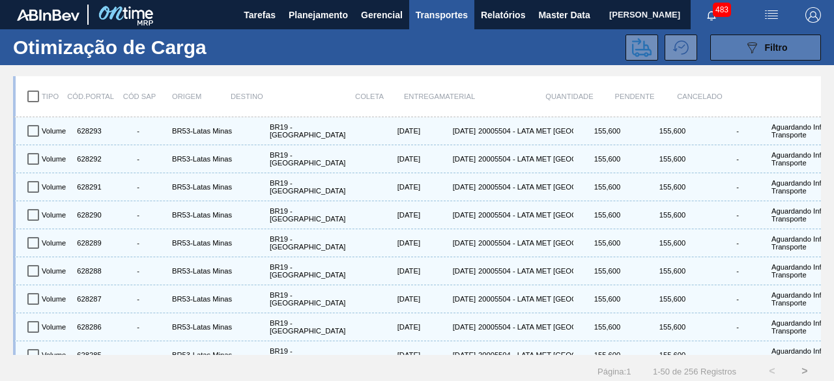
click at [723, 50] on button "089F7B8B-B2A5-4AFE-B5C0-19BA573D28AC Filtro" at bounding box center [765, 48] width 111 height 26
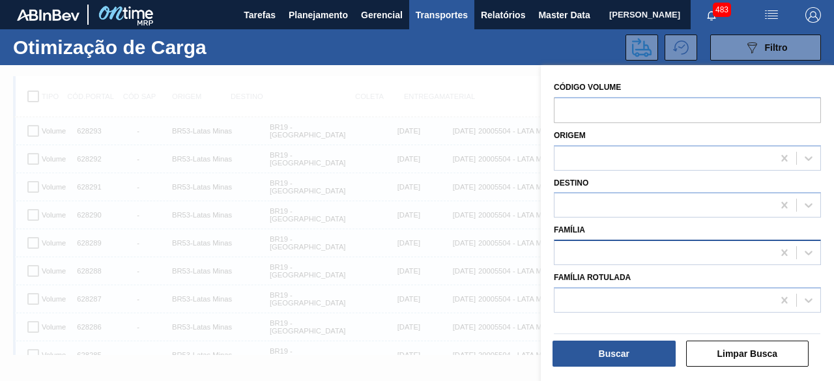
click at [577, 249] on div at bounding box center [664, 253] width 218 height 19
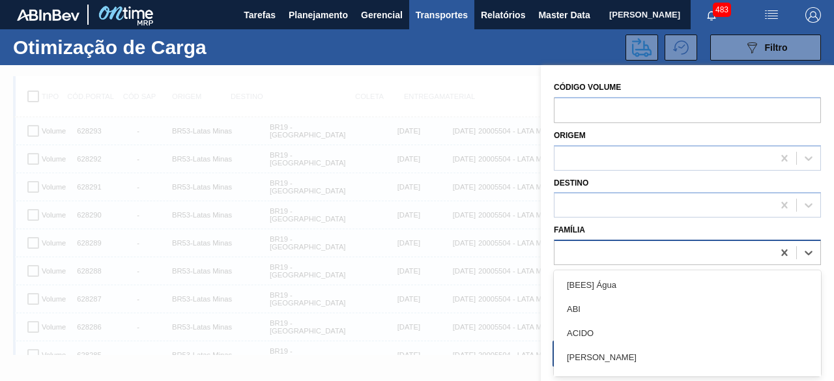
scroll to position [16, 0]
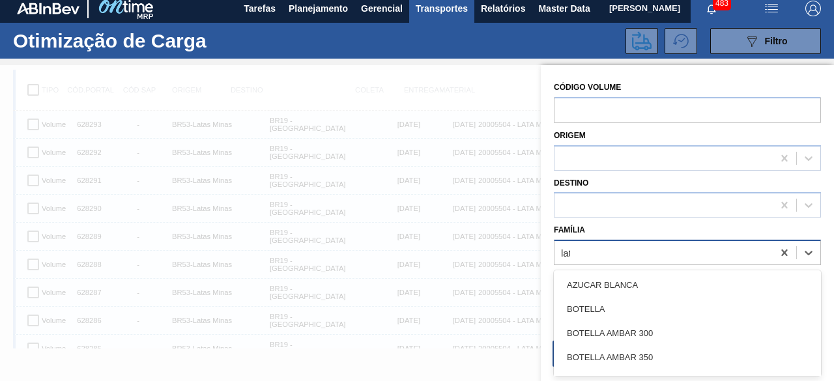
type input "lata"
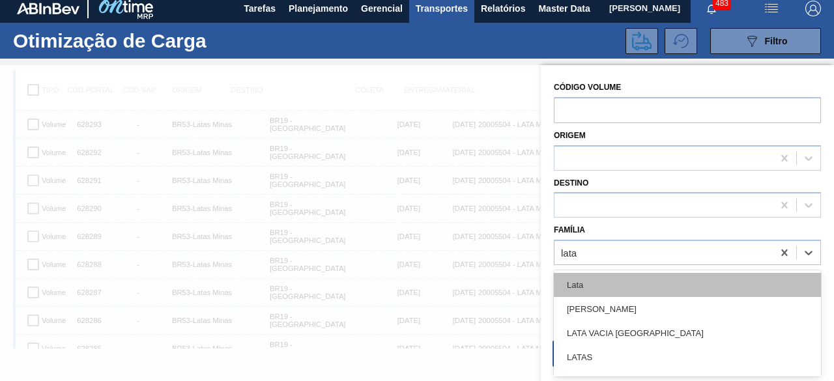
click at [584, 288] on div "Lata" at bounding box center [687, 285] width 267 height 24
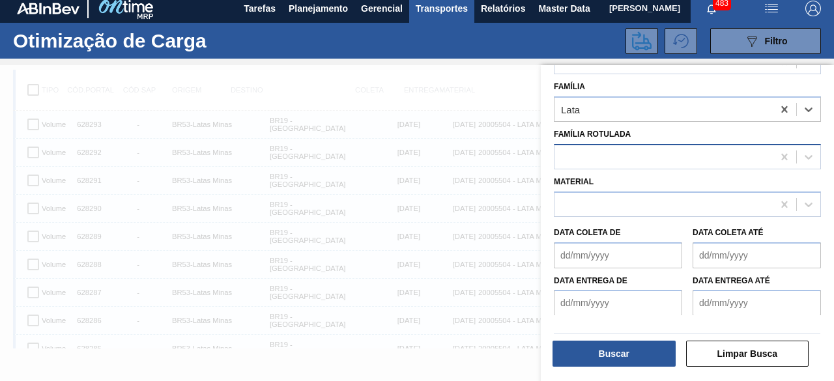
scroll to position [144, 0]
click at [626, 257] on de "Data coleta de" at bounding box center [618, 255] width 128 height 26
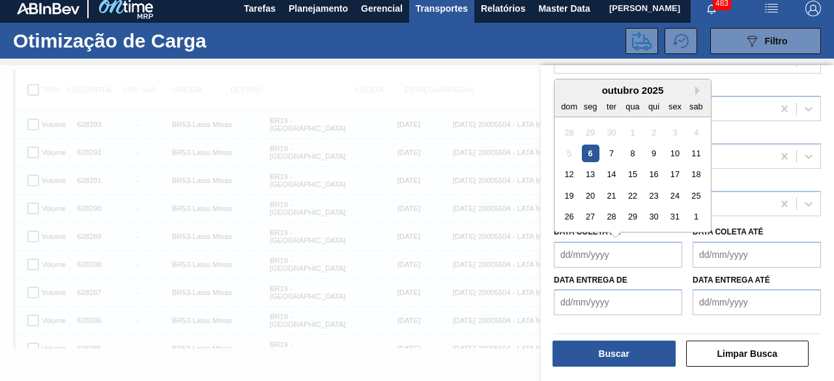
click at [592, 156] on div "6" at bounding box center [591, 154] width 18 height 18
type de "[DATE]"
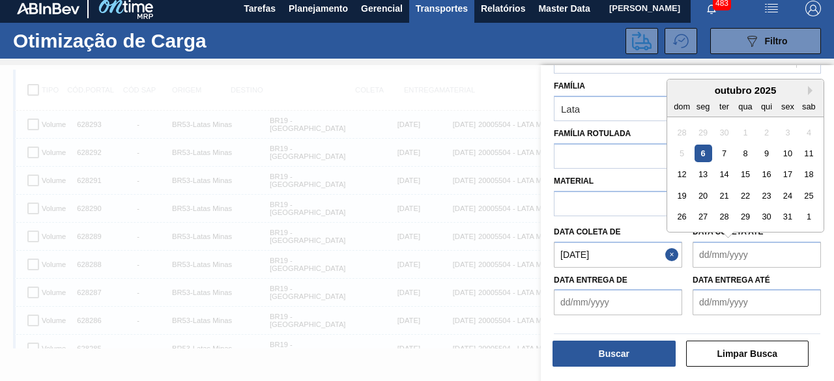
click at [782, 263] on até "Data coleta até" at bounding box center [757, 255] width 128 height 26
click at [766, 152] on div "9" at bounding box center [767, 154] width 18 height 18
type até "[DATE]"
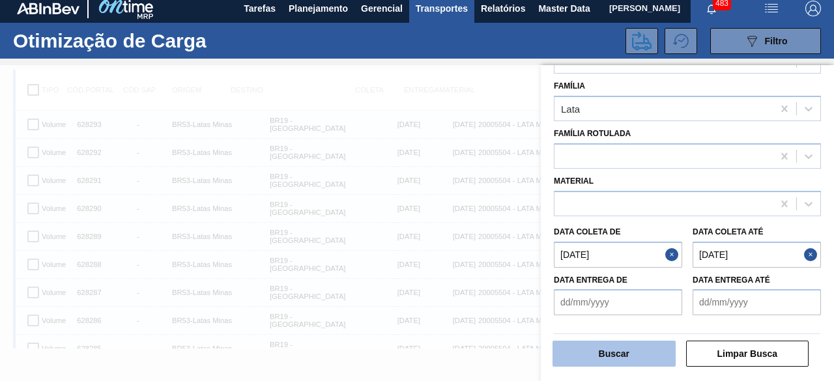
click at [629, 352] on button "Buscar" at bounding box center [614, 354] width 123 height 26
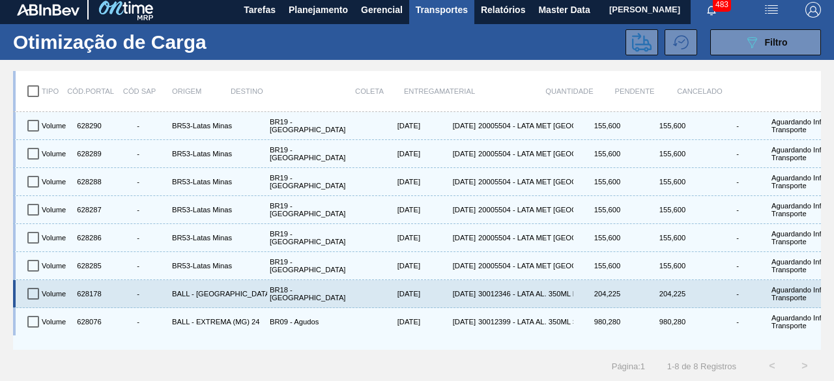
scroll to position [0, 0]
